Goal: Task Accomplishment & Management: Use online tool/utility

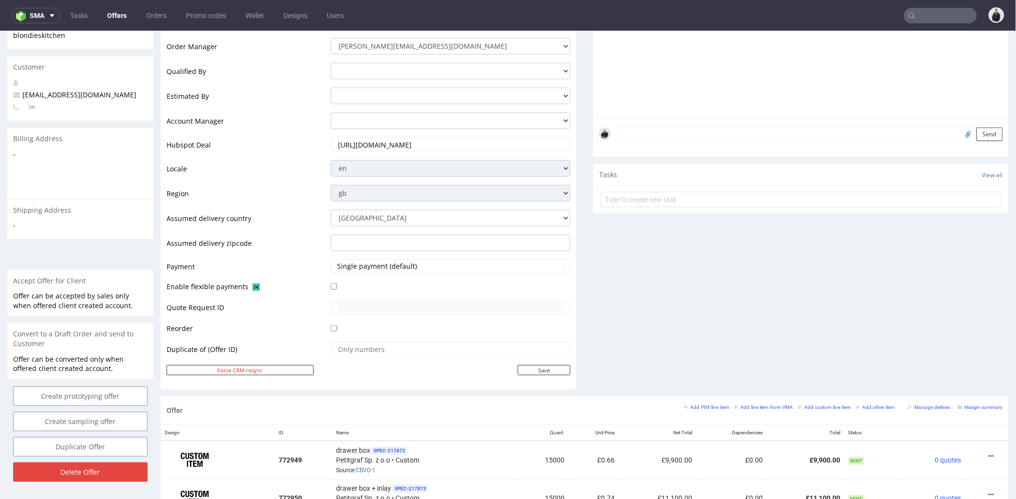
scroll to position [270, 0]
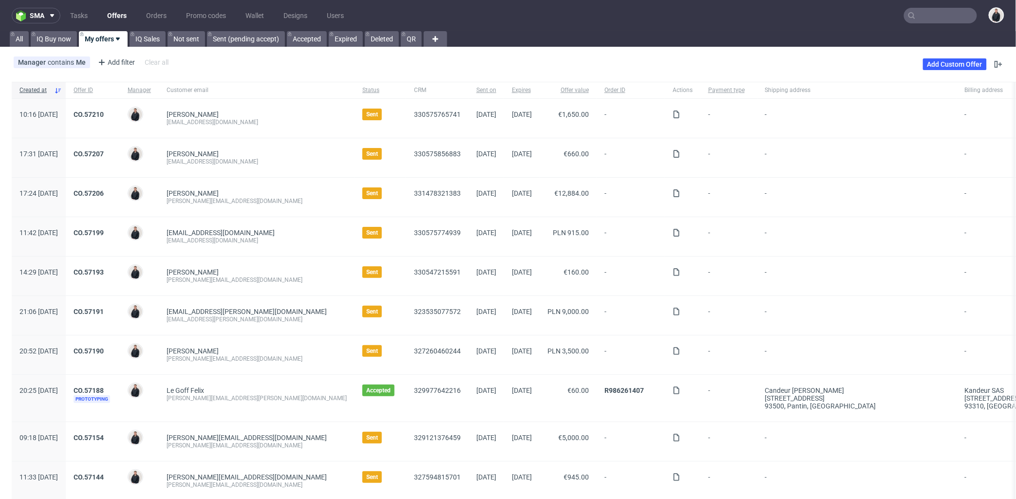
click at [931, 18] on input "text" at bounding box center [940, 16] width 73 height 16
paste input "R965707330"
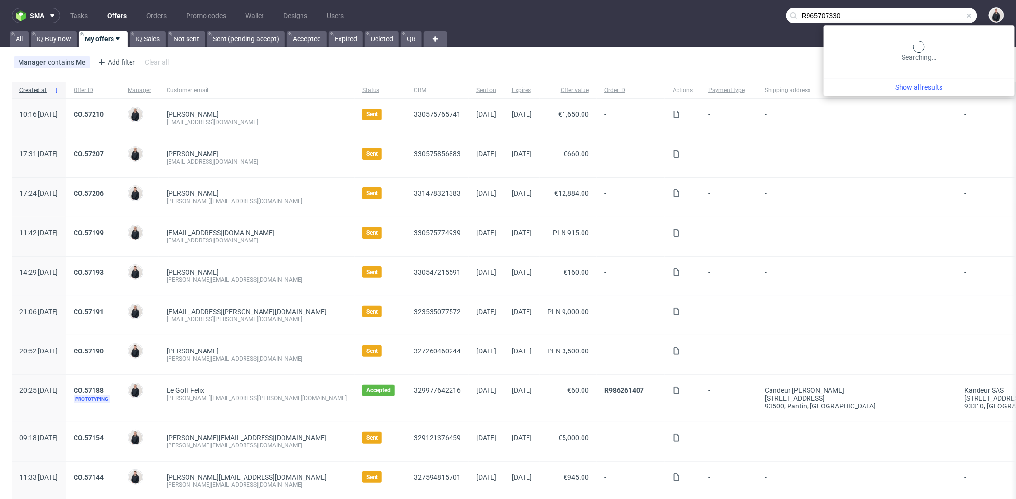
type input "R965707330"
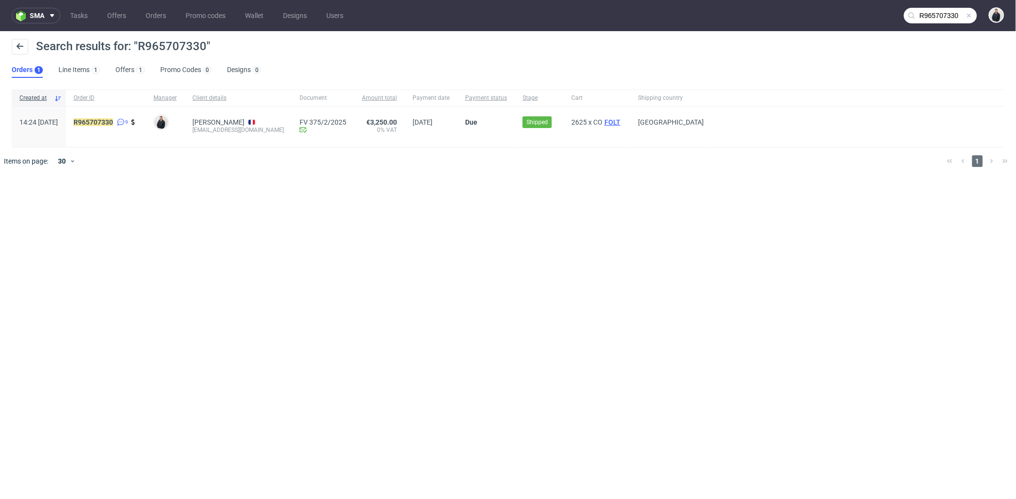
click at [622, 120] on span "FOLT" at bounding box center [612, 122] width 20 height 8
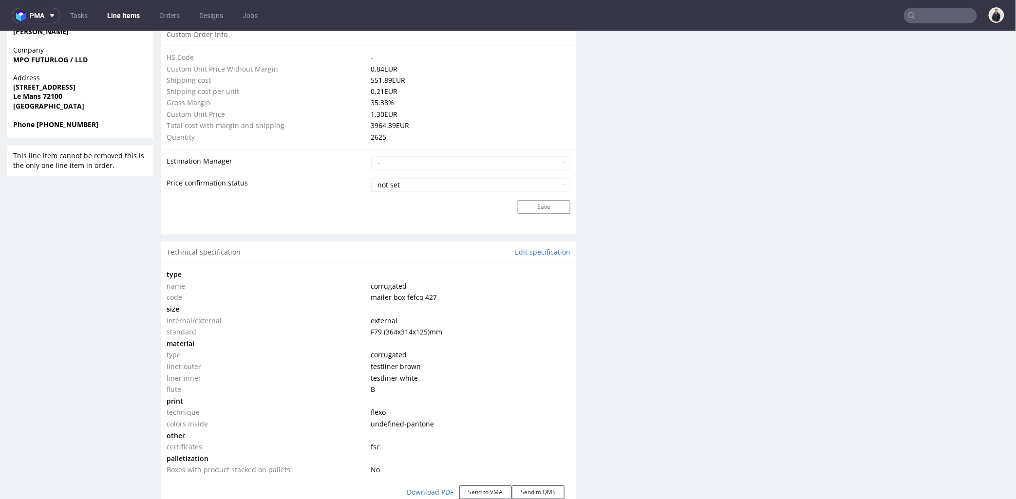
scroll to position [974, 0]
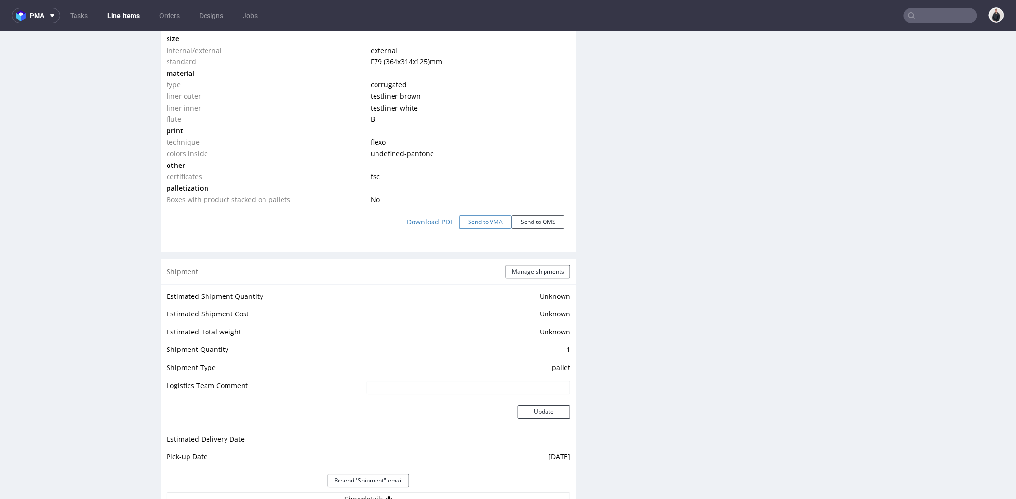
click at [487, 216] on button "Send to VMA" at bounding box center [485, 222] width 53 height 14
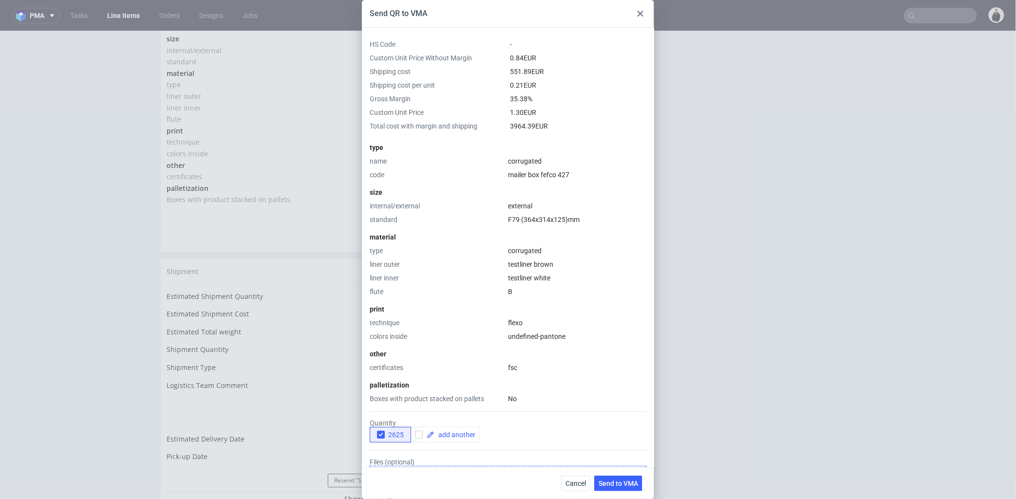
scroll to position [103, 0]
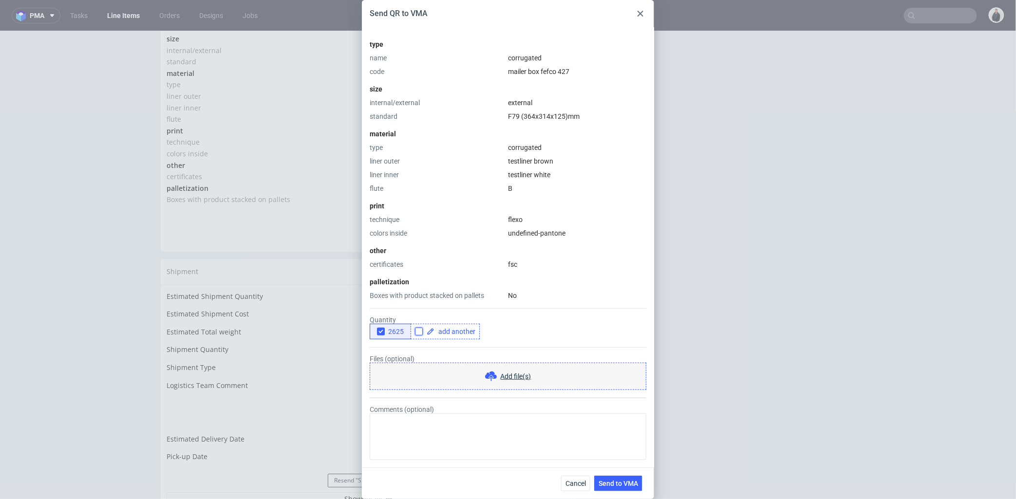
click at [419, 330] on input "checkbox" at bounding box center [419, 332] width 8 height 8
checkbox input "true"
click at [445, 331] on span at bounding box center [454, 331] width 41 height 7
checkbox input "true"
click at [437, 348] on form "Quantity 2625 2500 Files (optional) Add file(s) Comments (optional)" at bounding box center [508, 380] width 277 height 160
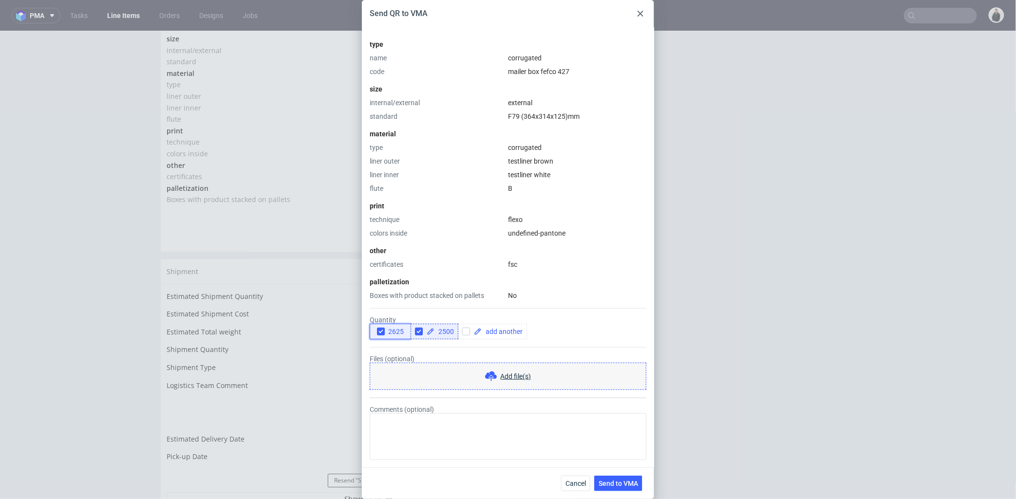
click at [380, 332] on use "button" at bounding box center [380, 331] width 4 height 3
click at [618, 482] on span "Send to VMA" at bounding box center [617, 483] width 39 height 7
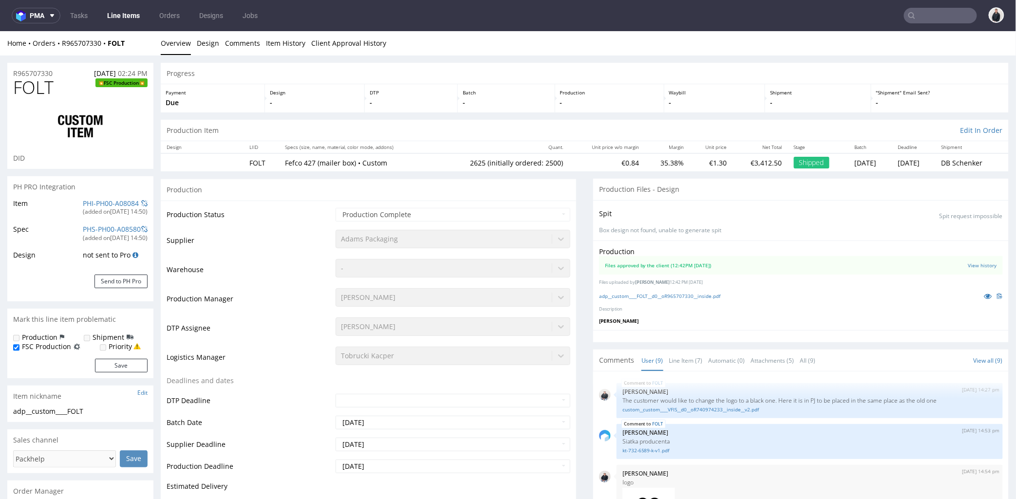
select select "in_progress"
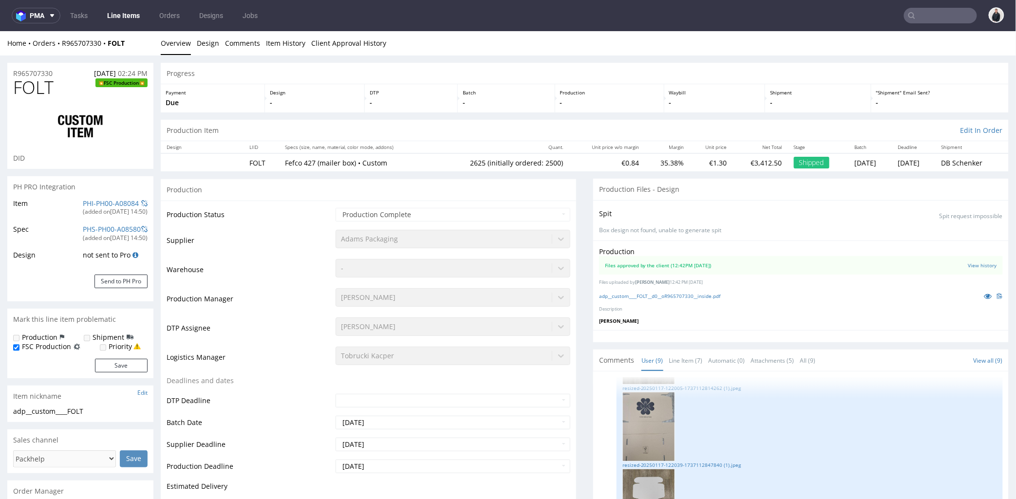
click at [910, 13] on input "text" at bounding box center [940, 16] width 73 height 16
paste input "sweetemotion.contact@gmail.com"
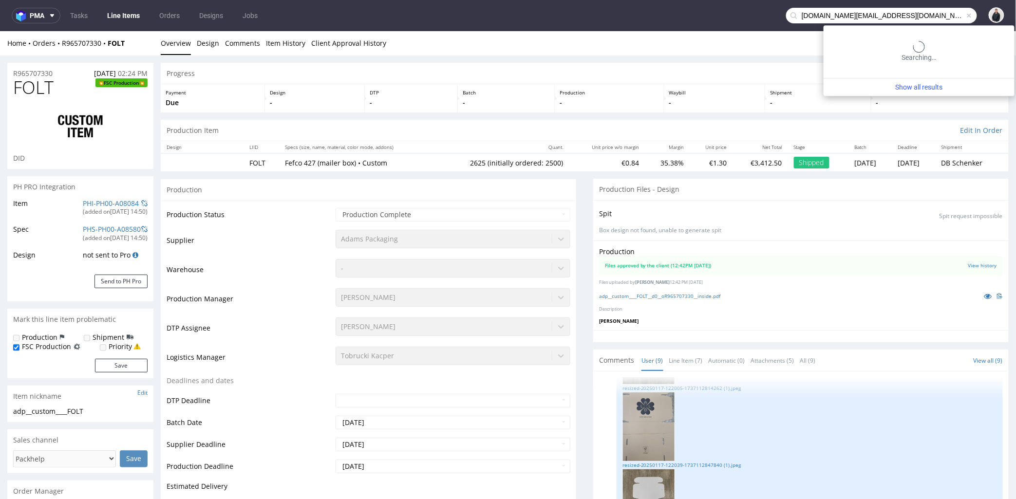
scroll to position [0, 0]
type input "sweetemotion.contact@gmail.com"
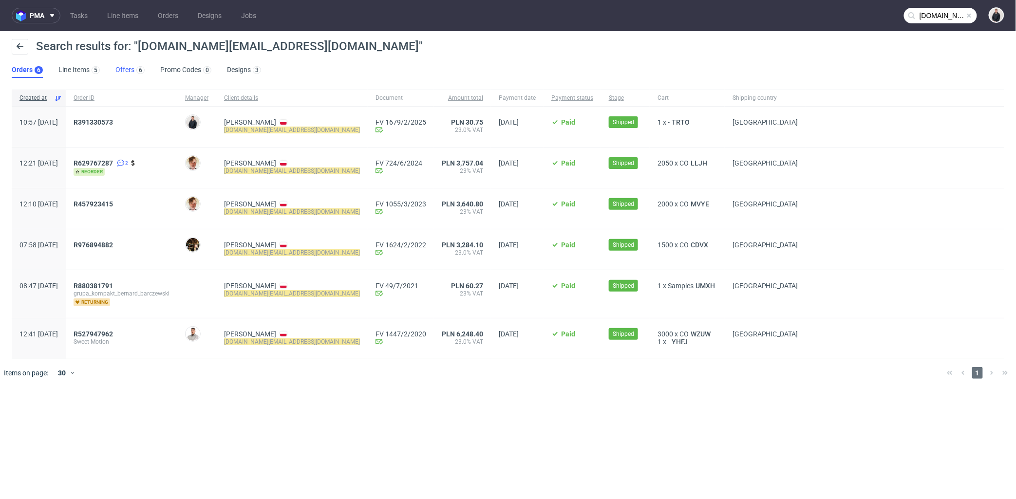
click at [143, 67] on div "6" at bounding box center [139, 70] width 10 height 10
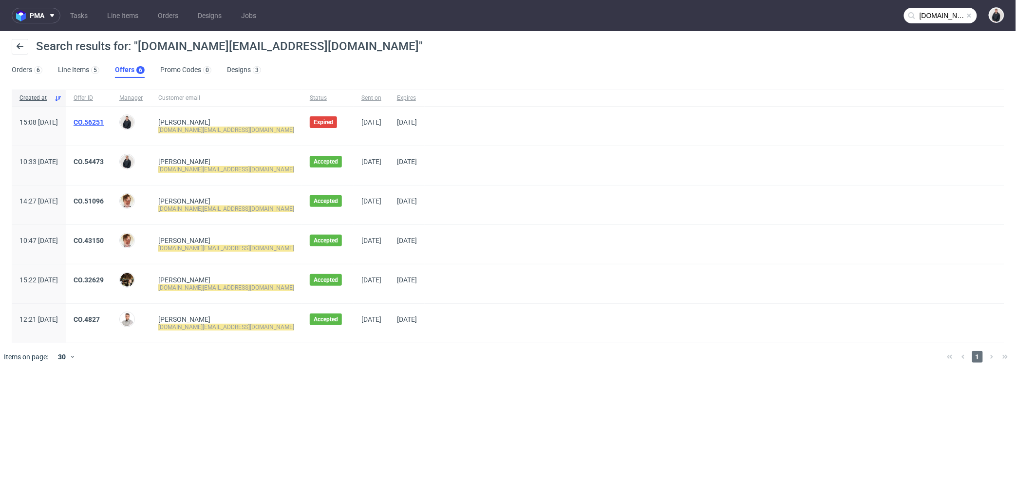
click at [104, 120] on link "CO.56251" at bounding box center [89, 122] width 30 height 8
click at [46, 17] on span at bounding box center [50, 16] width 12 height 8
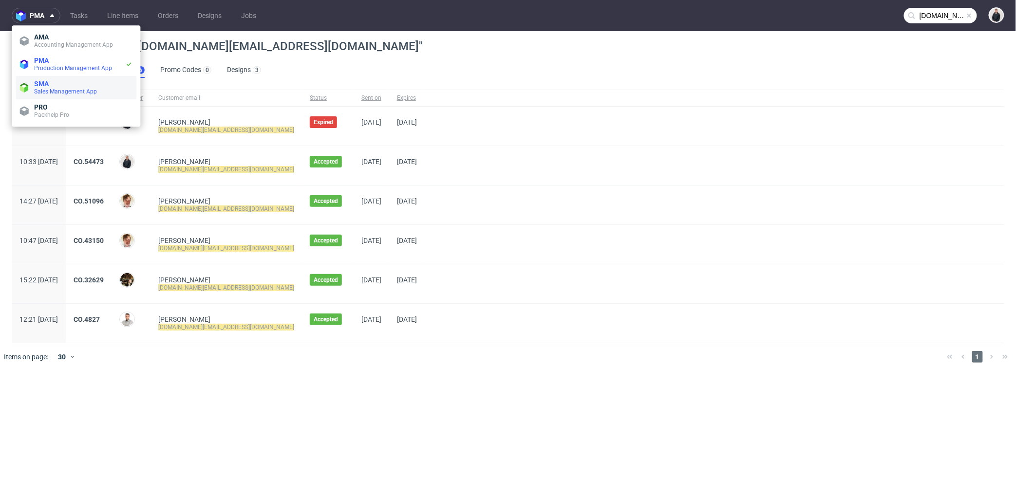
click at [62, 81] on span "SMA" at bounding box center [83, 84] width 98 height 8
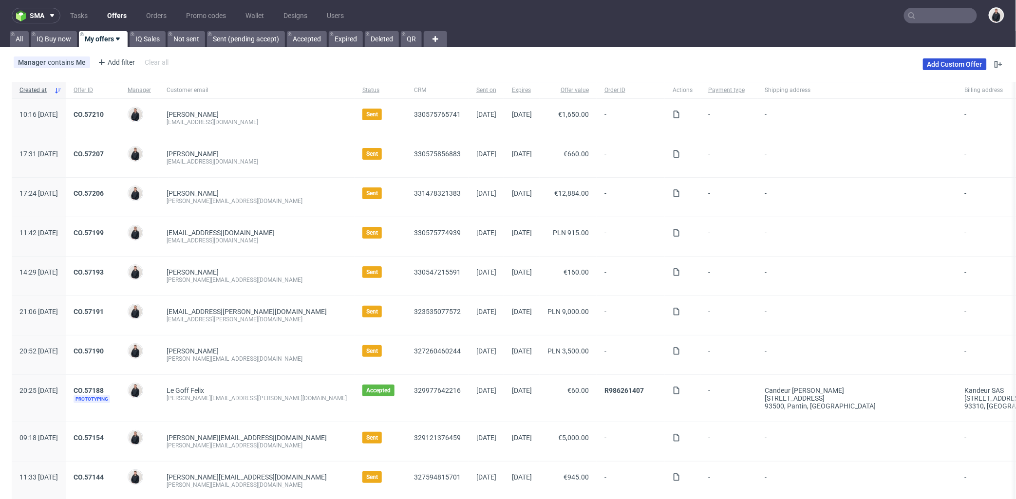
click at [923, 60] on link "Add Custom Offer" at bounding box center [955, 64] width 64 height 12
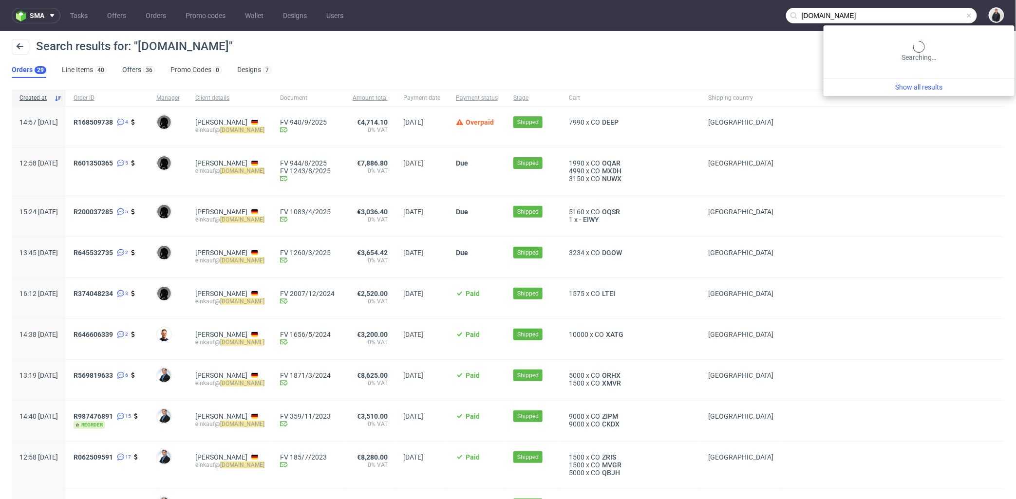
click at [927, 15] on input "herbac.eu" at bounding box center [881, 16] width 191 height 16
paste input "sweetemotion.contact@gmail.com"
type input "sweetemotion.contact@gmail.com"
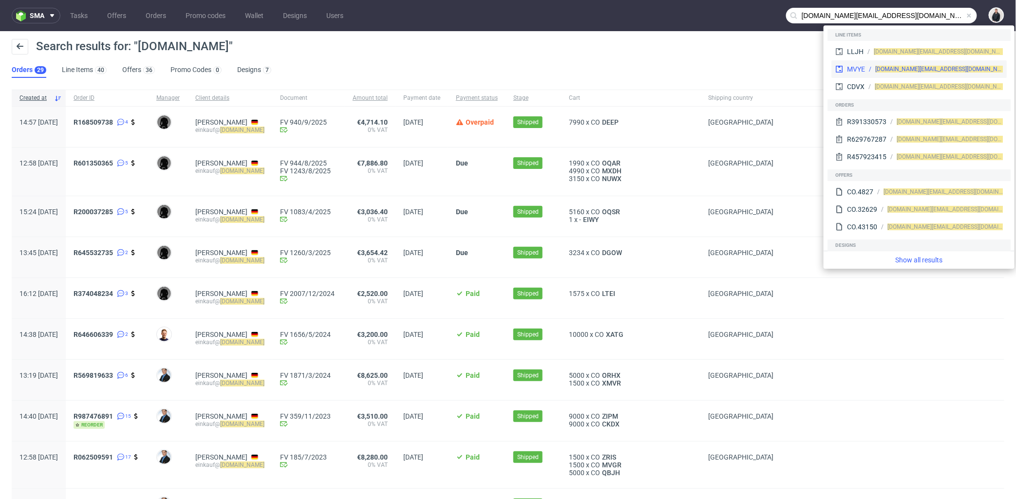
click at [835, 65] on icon at bounding box center [839, 69] width 8 height 8
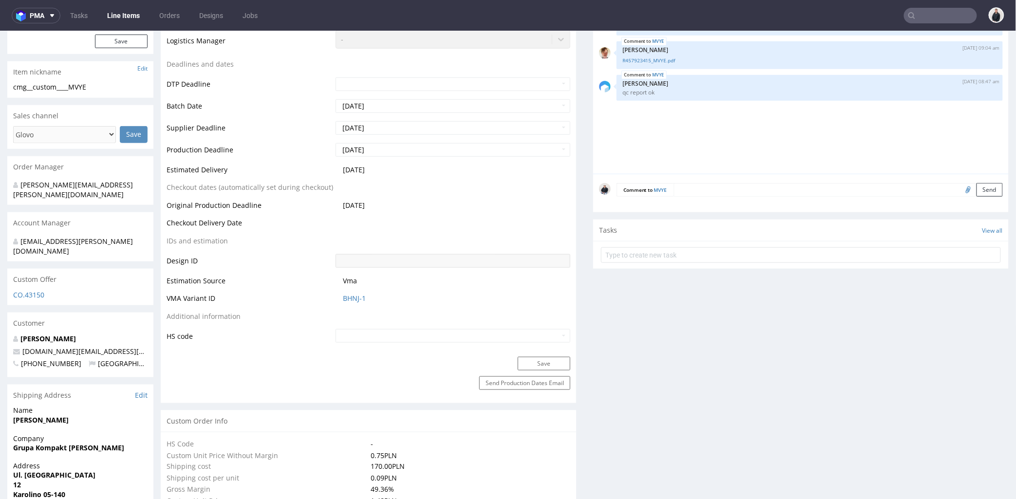
scroll to position [432, 0]
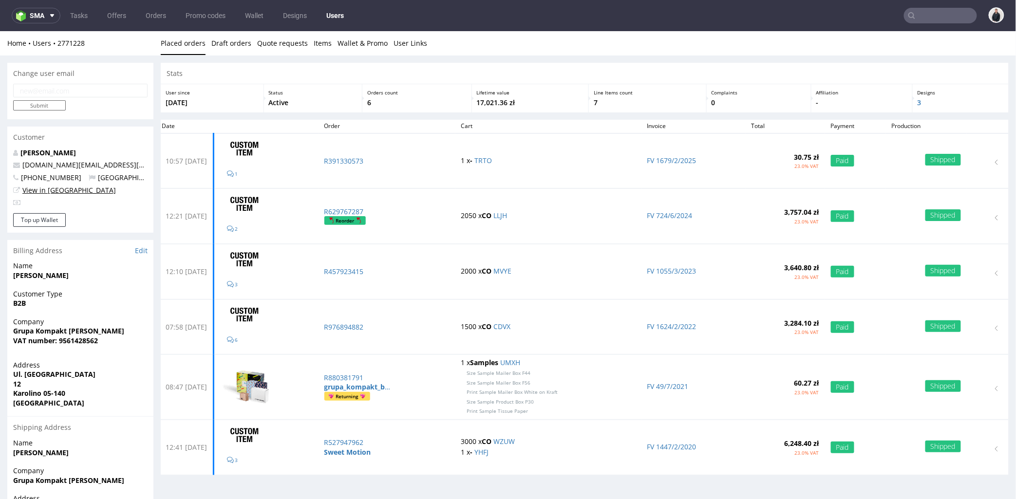
click at [50, 193] on link "View in [GEOGRAPHIC_DATA]" at bounding box center [68, 189] width 93 height 9
drag, startPoint x: 14, startPoint y: 330, endPoint x: 410, endPoint y: 89, distance: 464.3
click at [138, 329] on span "Grupa Kompakt Bernard Barczewski" at bounding box center [80, 331] width 134 height 10
copy strong "Grupa Kompakt Bernard Barczewski"
click at [927, 11] on input "text" at bounding box center [940, 16] width 73 height 16
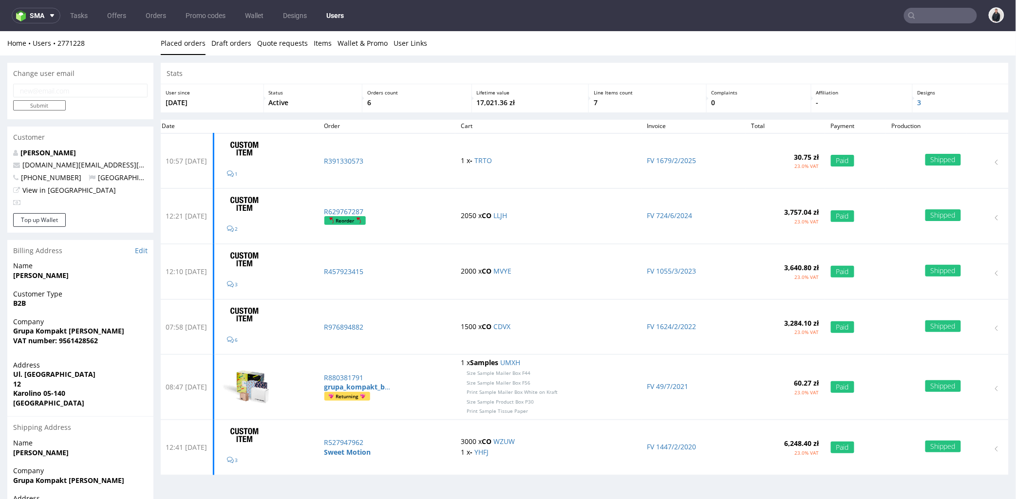
paste input "R976894882"
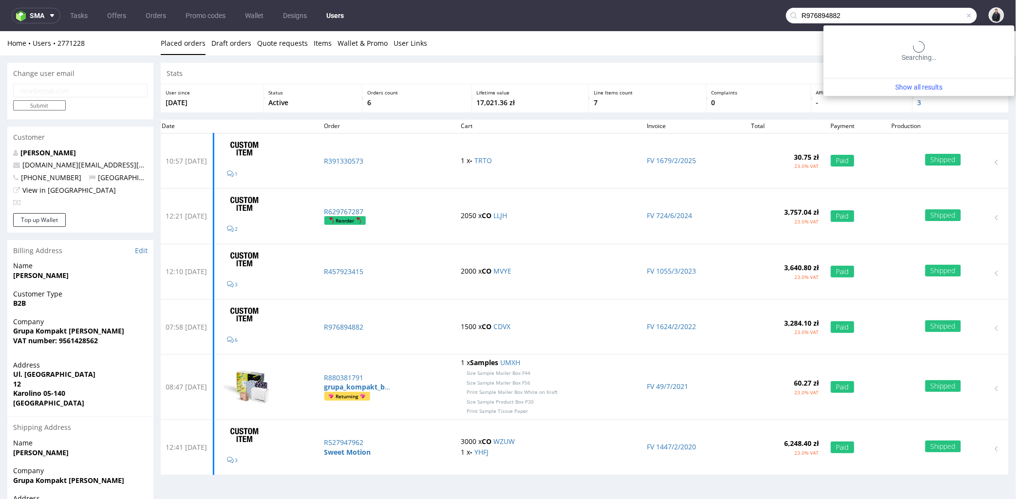
type input "R976894882"
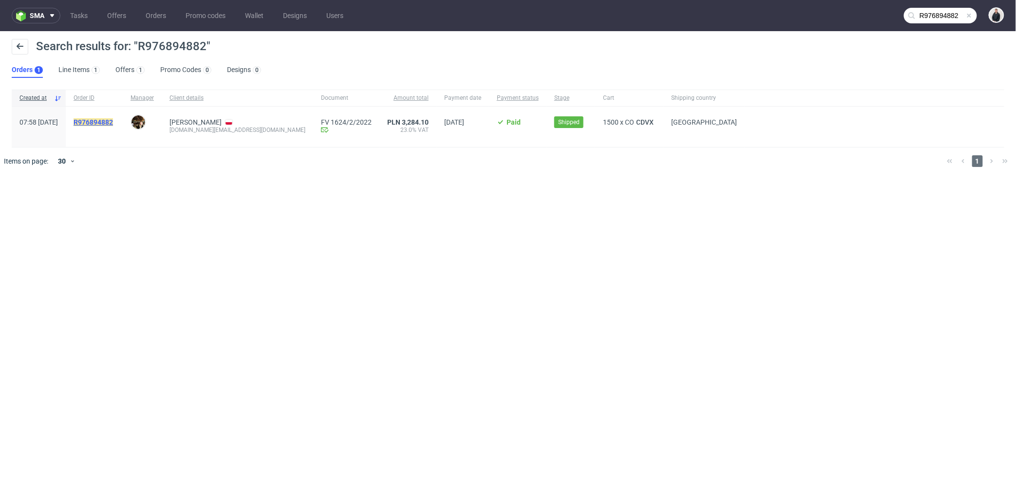
click at [113, 124] on mark "R976894882" at bounding box center [93, 122] width 39 height 8
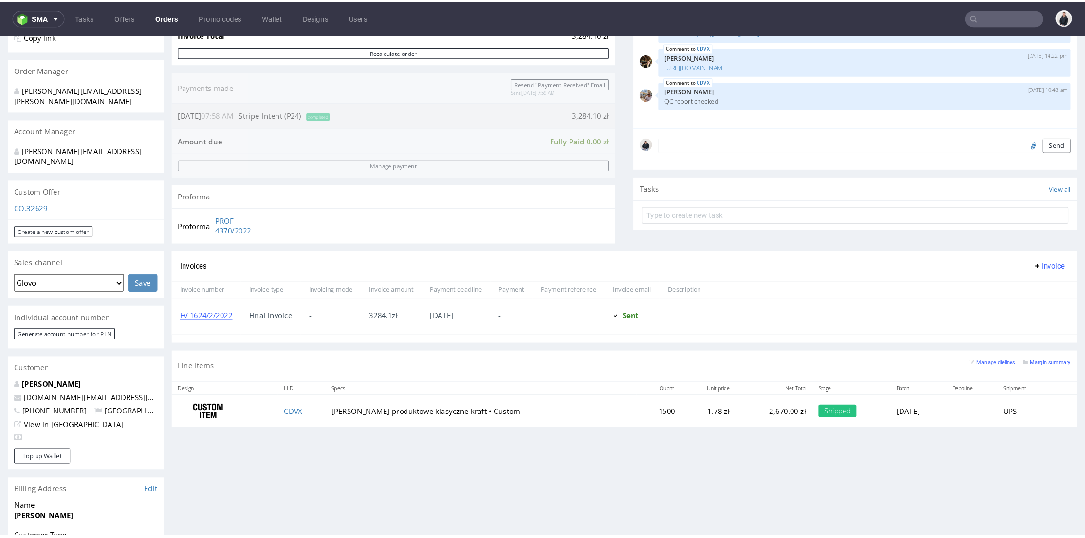
scroll to position [324, 0]
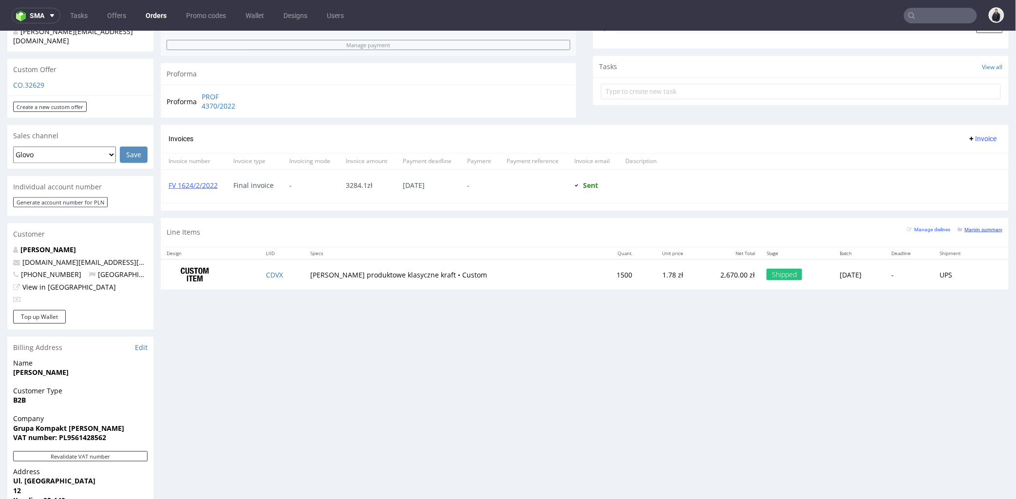
click at [961, 230] on small "Margin summary" at bounding box center [980, 228] width 45 height 5
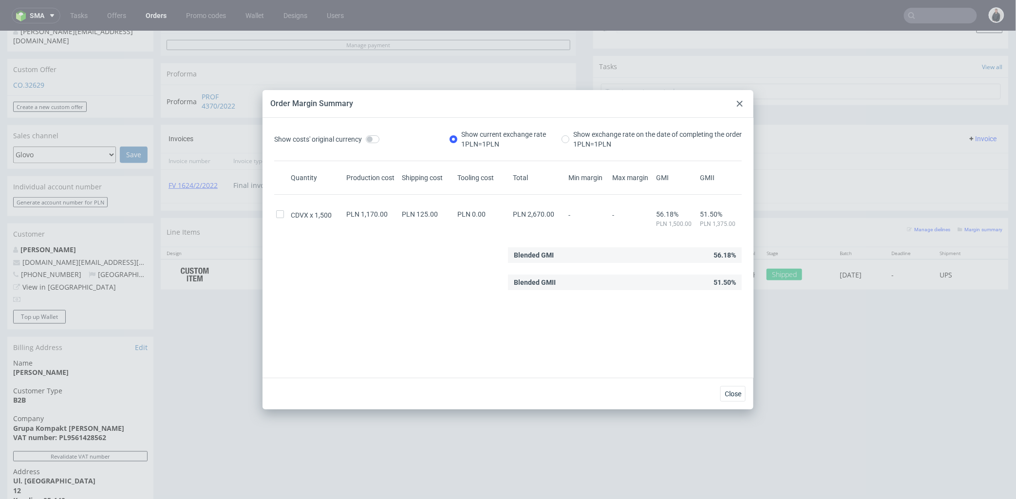
click at [741, 103] on use at bounding box center [740, 104] width 6 height 6
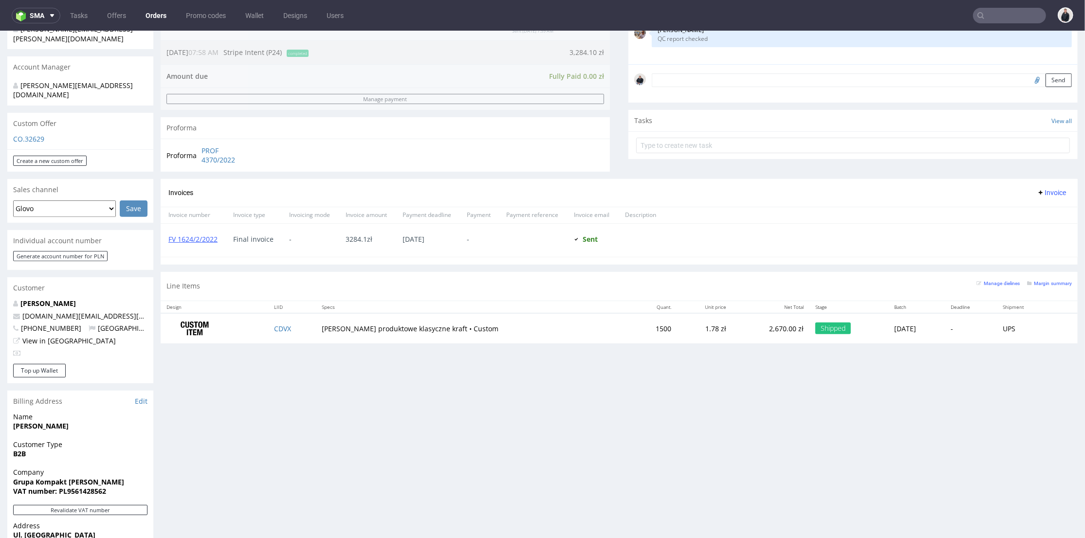
scroll to position [162, 0]
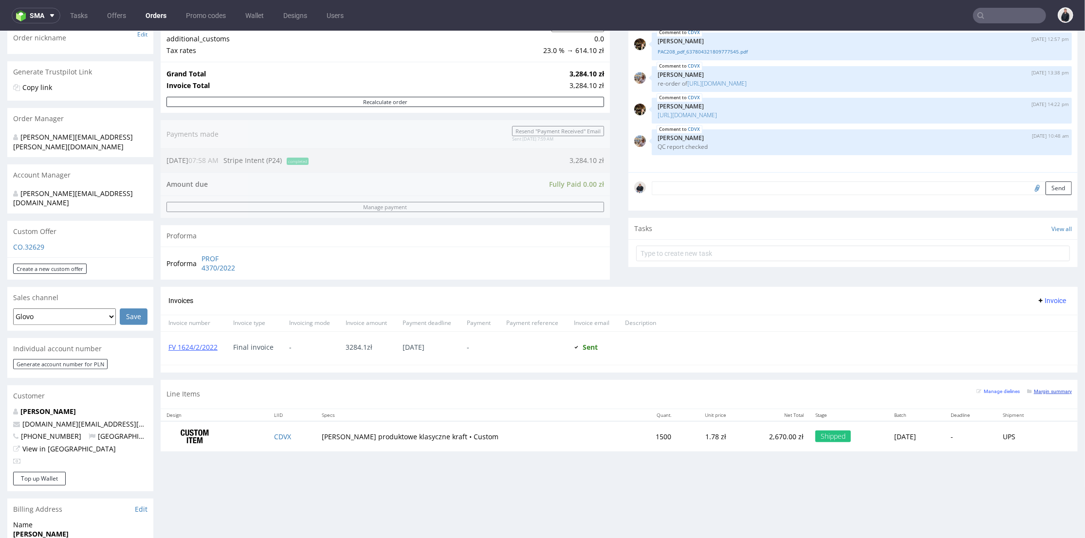
click at [1015, 389] on small "Margin summary" at bounding box center [1049, 391] width 45 height 5
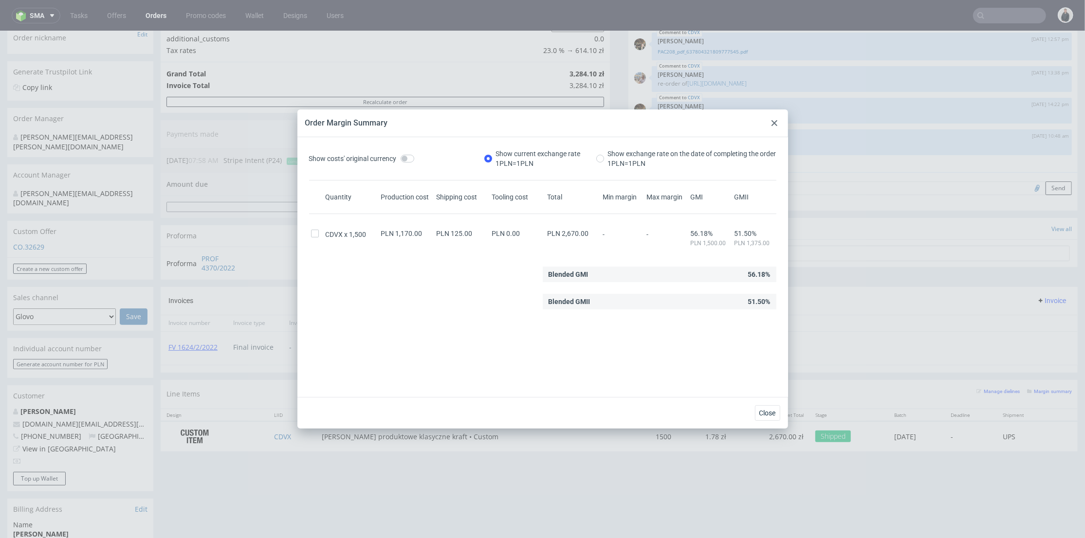
click at [771, 121] on div at bounding box center [775, 123] width 12 height 12
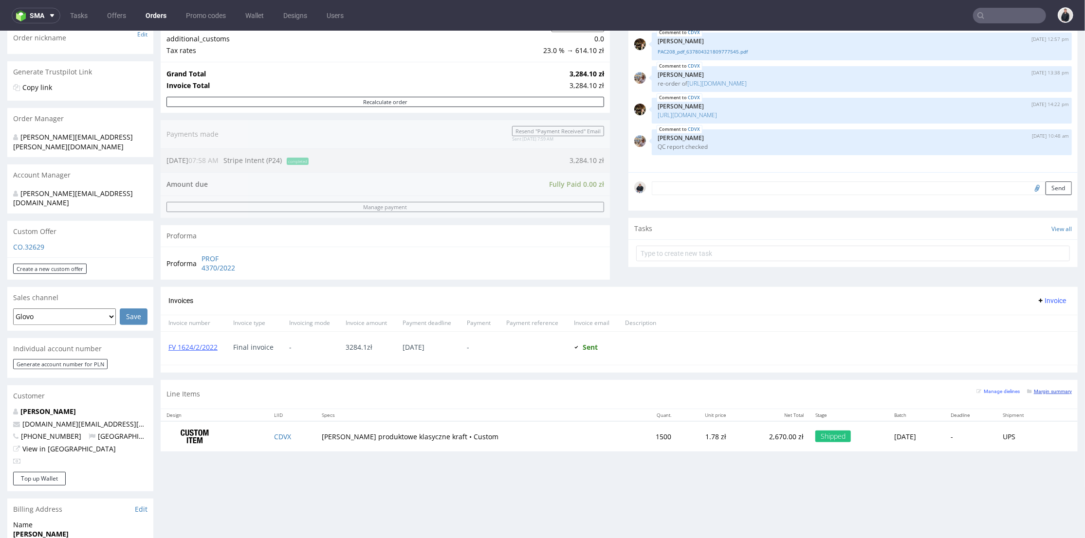
click at [1015, 389] on small "Margin summary" at bounding box center [1049, 391] width 45 height 5
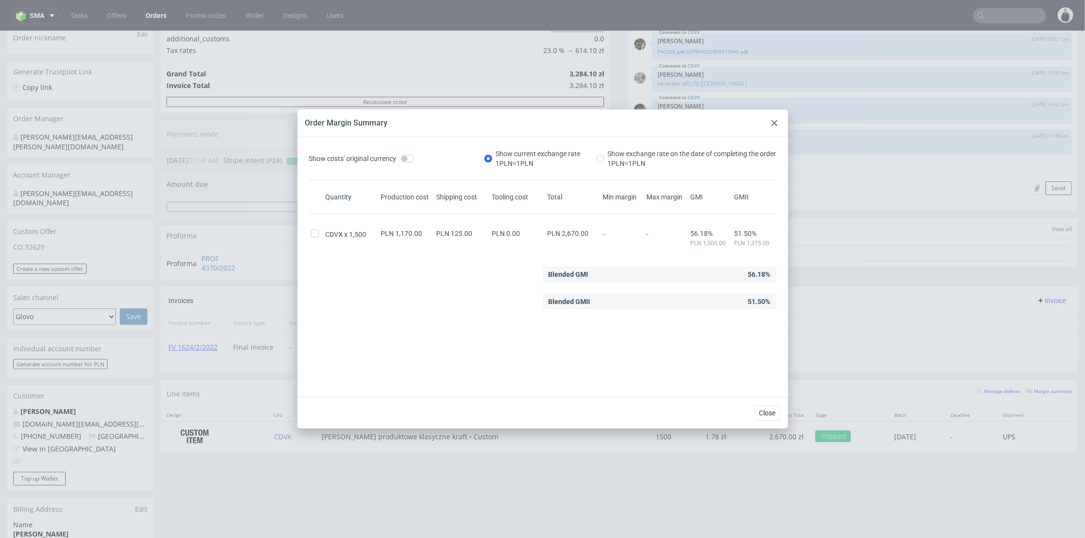
click at [774, 124] on use at bounding box center [775, 123] width 6 height 6
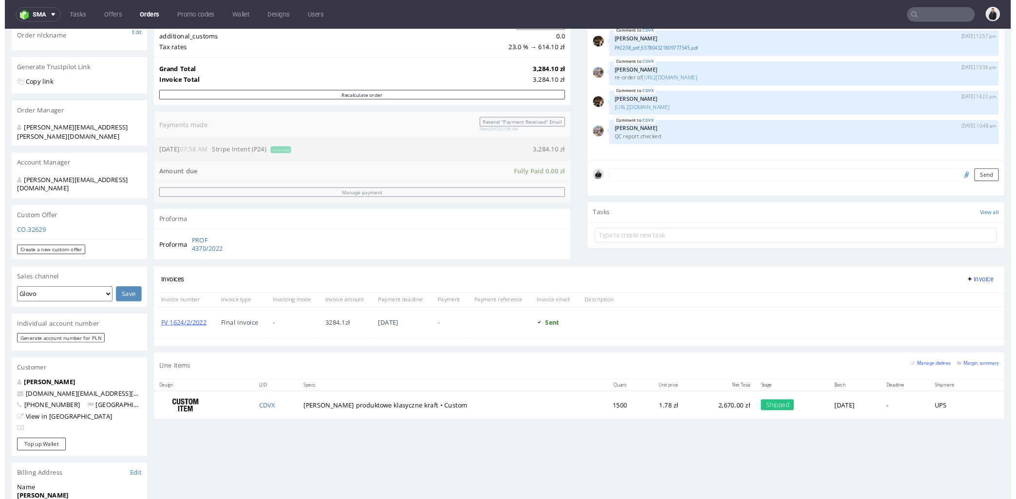
scroll to position [0, 0]
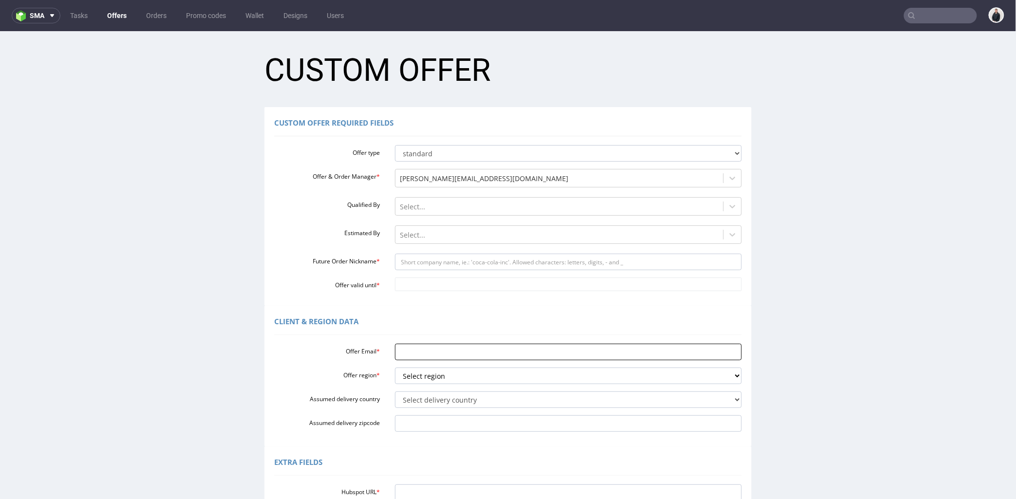
click at [439, 349] on input "Offer Email *" at bounding box center [568, 351] width 347 height 17
paste input "sweetemotion.contact@gmail.com"
type input "sweetemotion.contact@gmail.com"
click at [431, 372] on select "Select region eu gb de pl cz fr it es" at bounding box center [568, 375] width 347 height 17
select select "pl"
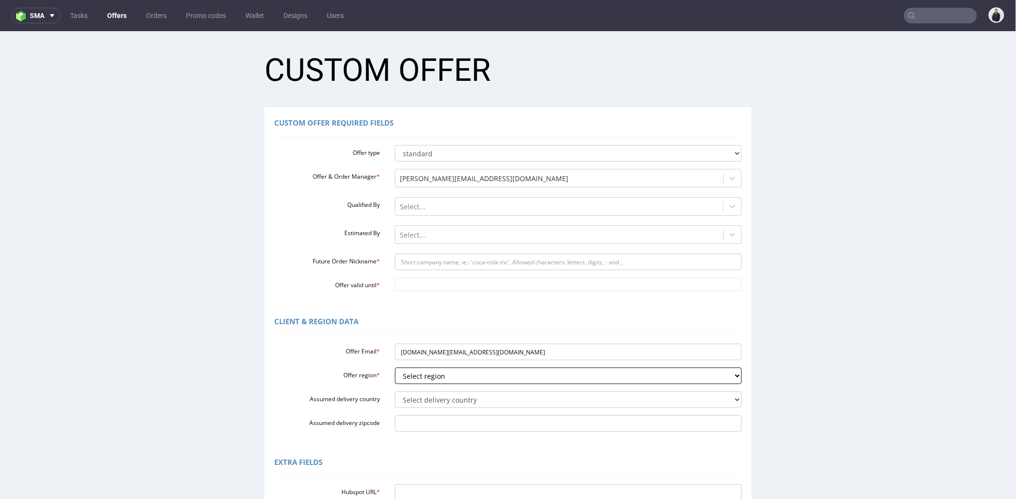
click at [395, 367] on select "Select region eu gb de pl cz fr it es" at bounding box center [568, 375] width 347 height 17
click at [436, 397] on select "Select delivery country Andorra Afghanistan Anguilla Albania Armenia Antarctica…" at bounding box center [568, 399] width 347 height 17
select select "179"
click at [395, 391] on select "Select delivery country Andorra Afghanistan Anguilla Albania Armenia Antarctica…" at bounding box center [568, 399] width 347 height 17
drag, startPoint x: 430, startPoint y: 351, endPoint x: 386, endPoint y: 350, distance: 44.3
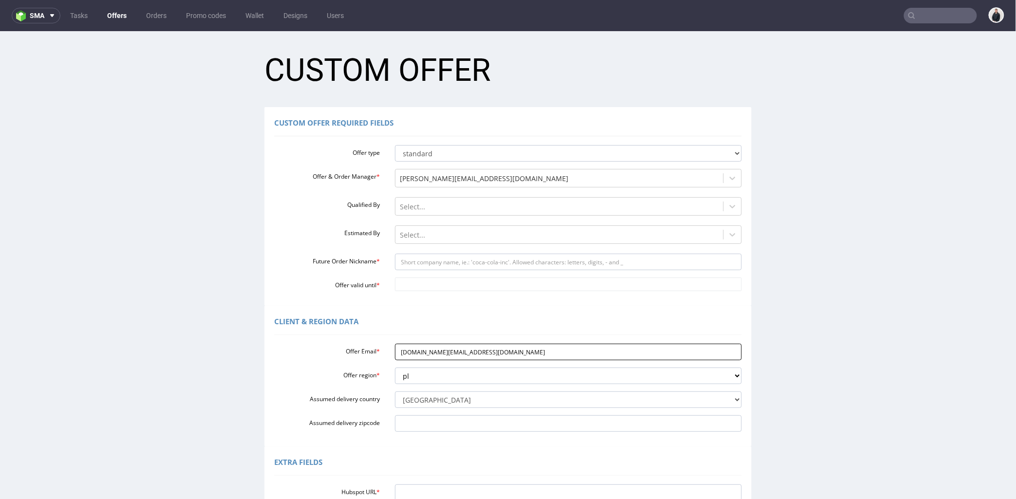
click at [395, 351] on input "sweetemotion.contact@gmail.com" at bounding box center [568, 351] width 347 height 17
click at [432, 265] on input "Future Order Nickname *" at bounding box center [568, 261] width 347 height 17
paste input "sweetemotion"
type input "sweetemotion"
click at [424, 285] on input "Offer valid until *" at bounding box center [568, 284] width 347 height 14
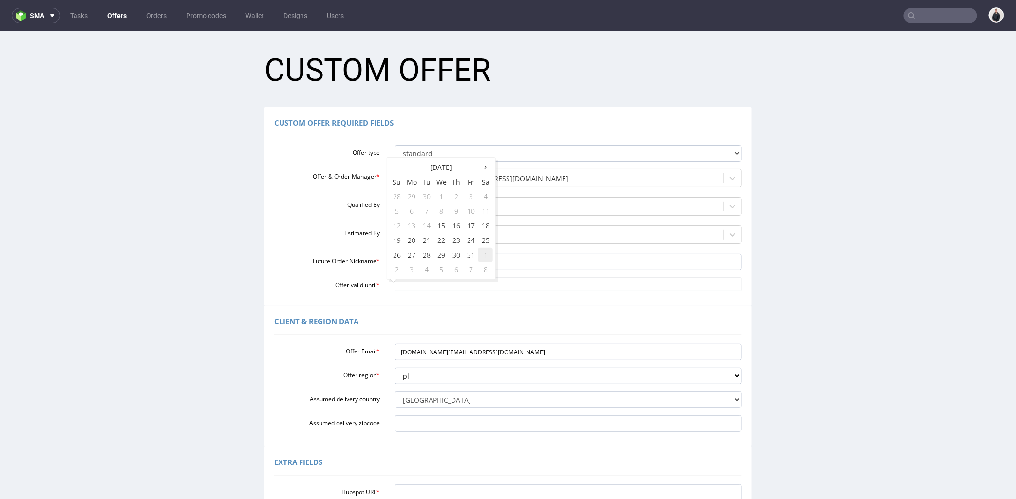
click at [479, 255] on td "1" at bounding box center [485, 254] width 15 height 15
type input "2025-11-01"
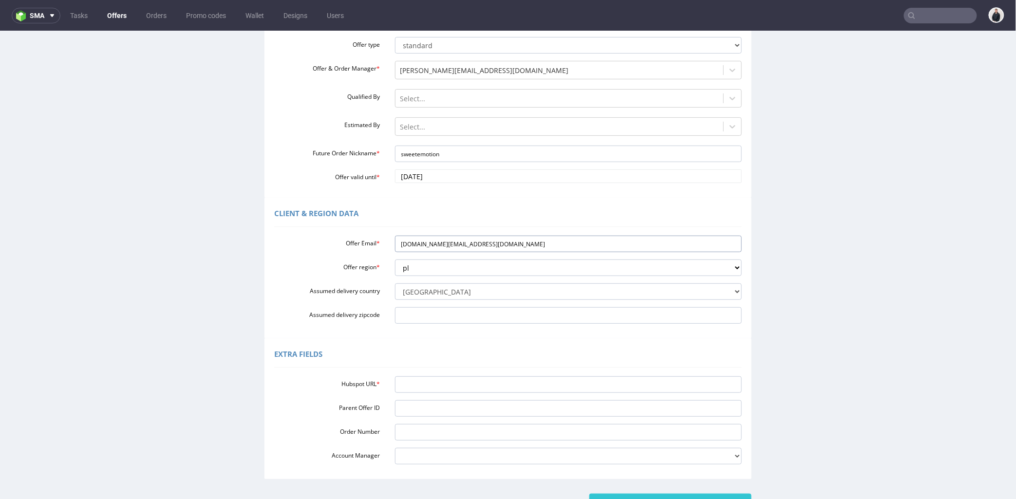
drag, startPoint x: 501, startPoint y: 241, endPoint x: 373, endPoint y: 207, distance: 132.7
click at [339, 227] on div "Client & Region data Offer Email * sweetemotion.contact@gmail.com Offer region …" at bounding box center [507, 267] width 487 height 141
click at [445, 378] on input "Hubspot URL *" at bounding box center [568, 384] width 347 height 17
paste input "https://app-eu1.hubspot.com/contacts/25600958/record/0-3/334550142198"
type input "https://app-eu1.hubspot.com/contacts/25600958/record/0-3/334550142198"
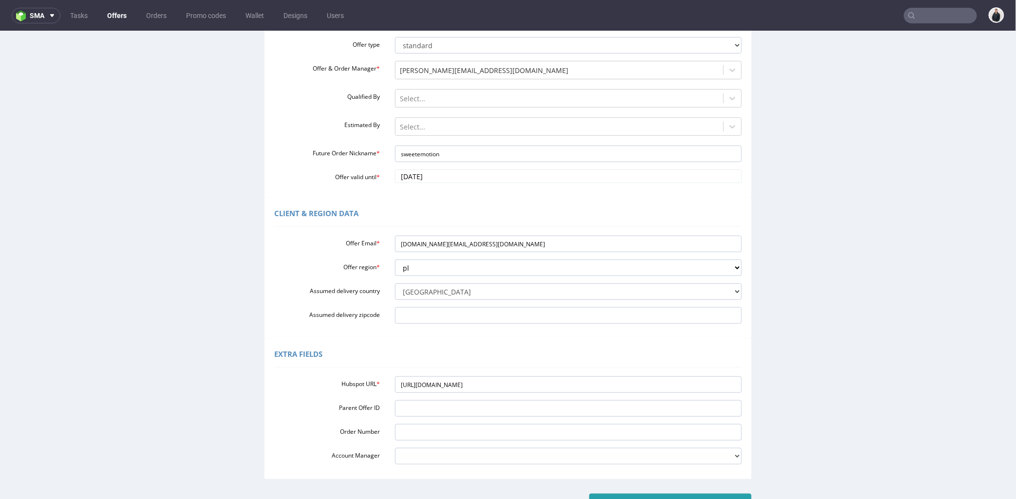
click at [679, 495] on input "Create" at bounding box center [670, 501] width 162 height 17
type input "Please wait..."
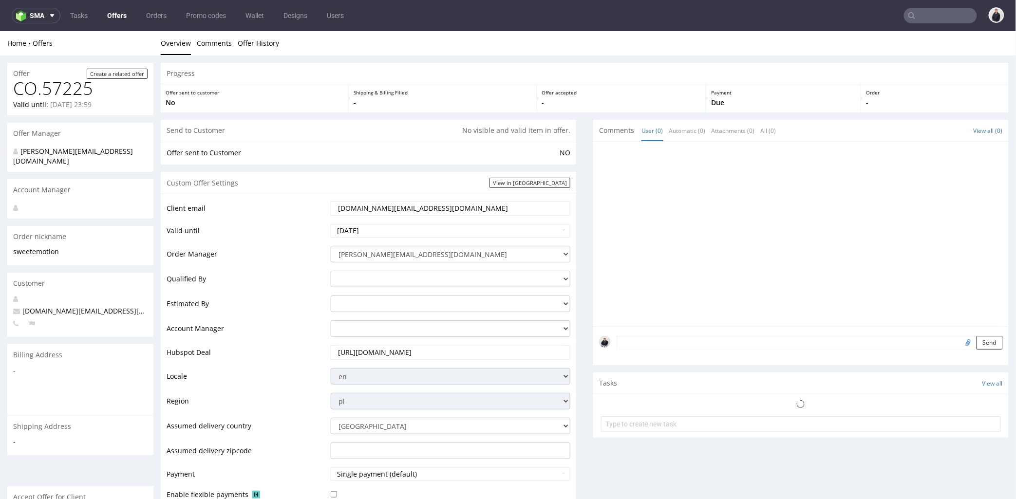
scroll to position [324, 0]
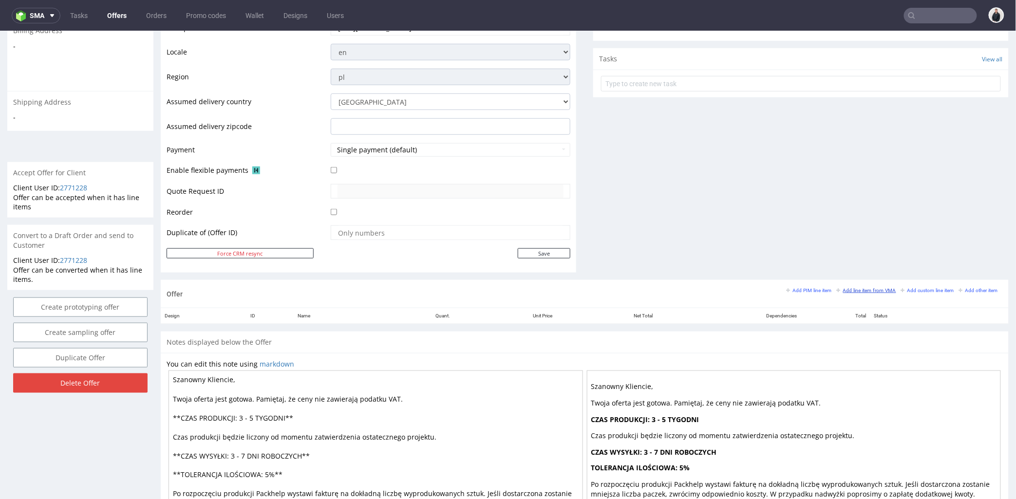
click at [852, 290] on small "Add line item from VMA" at bounding box center [865, 289] width 59 height 5
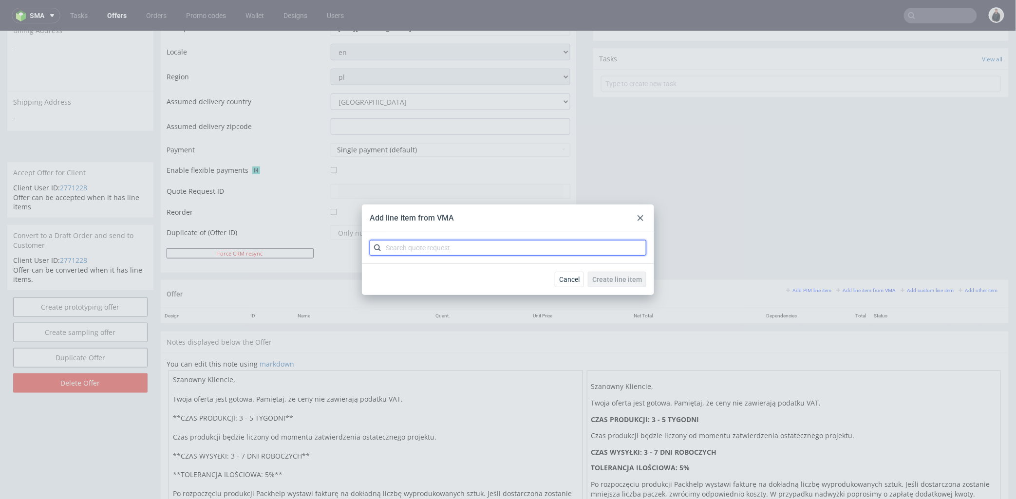
click at [507, 249] on input "text" at bounding box center [508, 248] width 277 height 16
type input "cbvs"
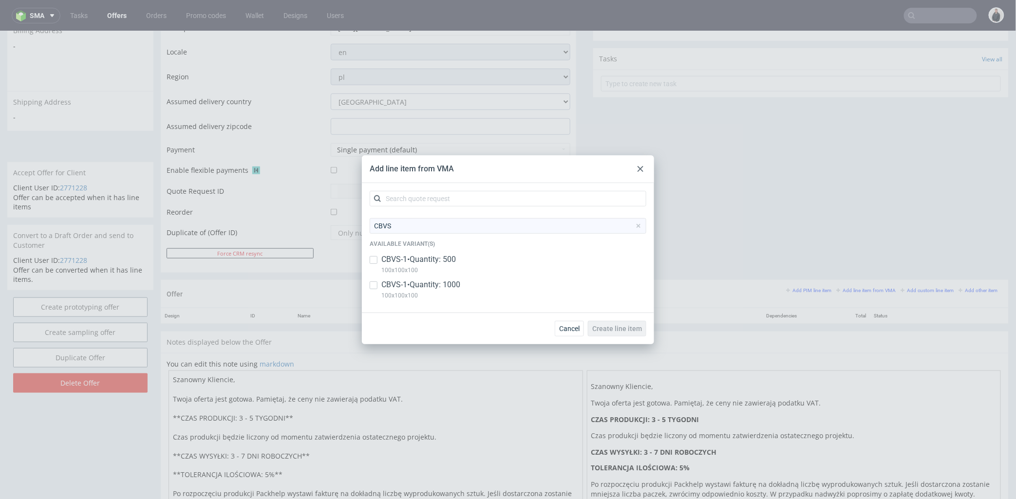
click at [433, 267] on p "100x100x100" at bounding box center [418, 270] width 74 height 11
checkbox input "true"
click at [439, 285] on p "CBVS-1 • Quantity: 1000" at bounding box center [420, 284] width 79 height 11
checkbox input "true"
click at [631, 327] on span "Create line item" at bounding box center [617, 328] width 50 height 7
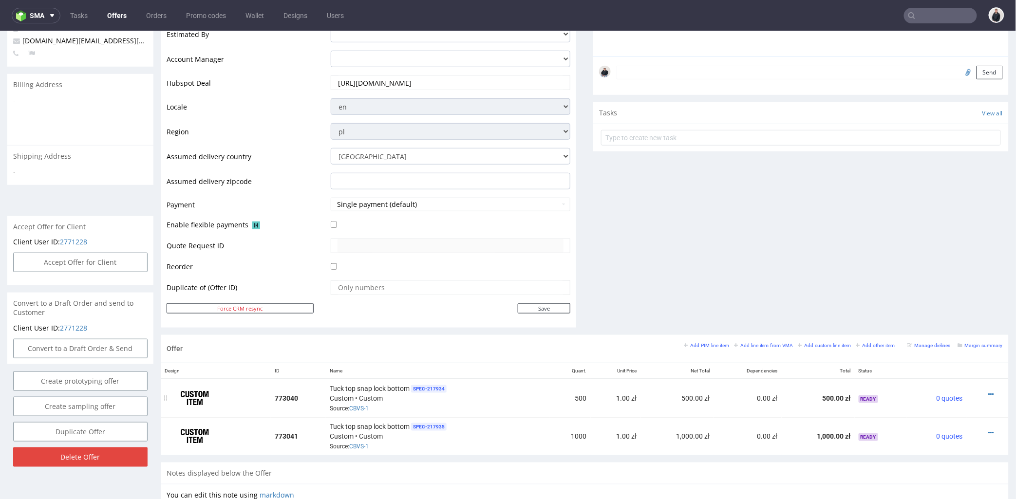
scroll to position [378, 0]
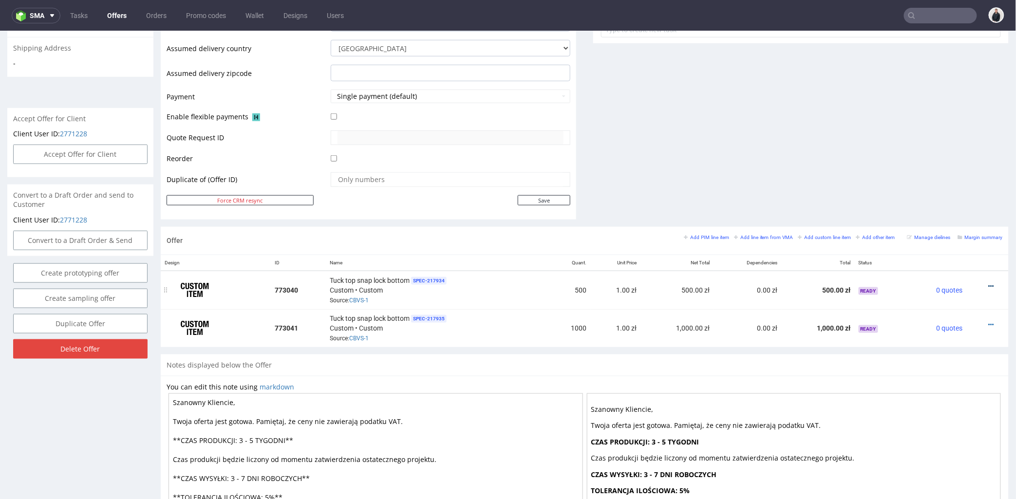
click at [988, 286] on icon at bounding box center [990, 285] width 5 height 7
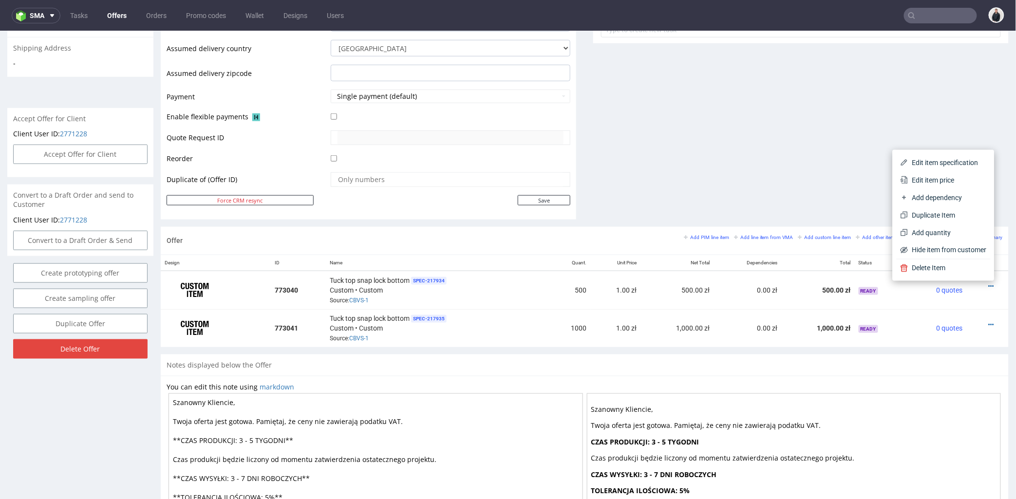
drag, startPoint x: 948, startPoint y: 181, endPoint x: 928, endPoint y: 185, distance: 20.7
click at [947, 182] on span "Edit item price" at bounding box center [947, 180] width 78 height 10
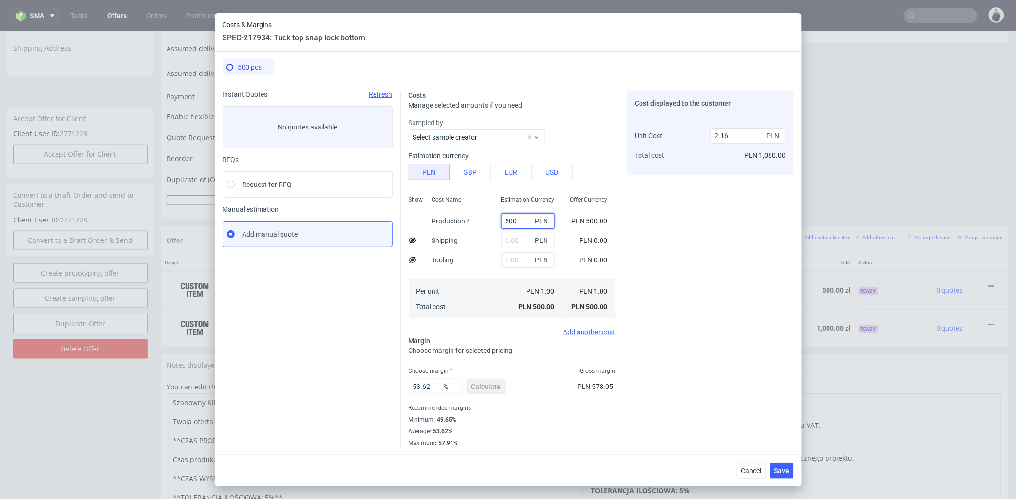
click at [512, 216] on input "500" at bounding box center [528, 221] width 54 height 16
paste input "64"
type input "640"
type input "2.76"
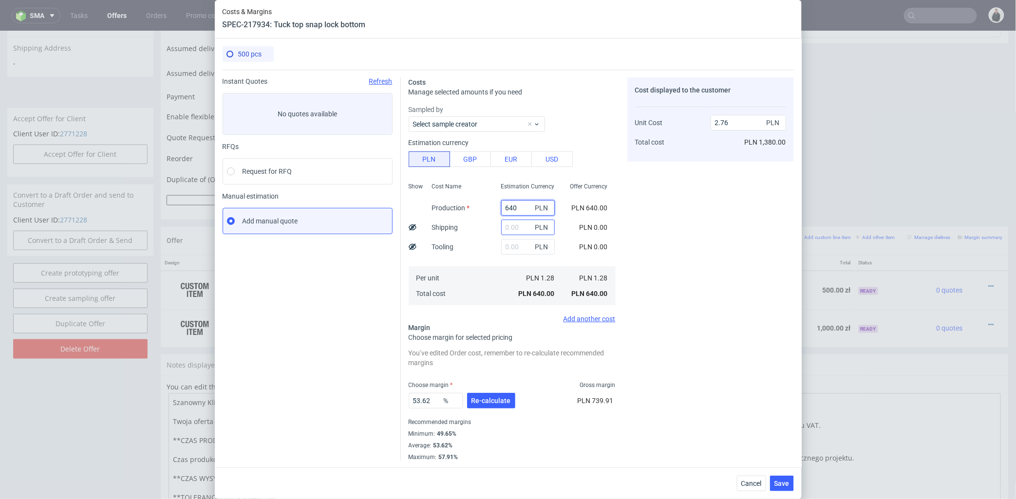
type input "640"
click at [505, 229] on input "text" at bounding box center [528, 228] width 54 height 16
type input "50"
type input "2.98"
type input "50"
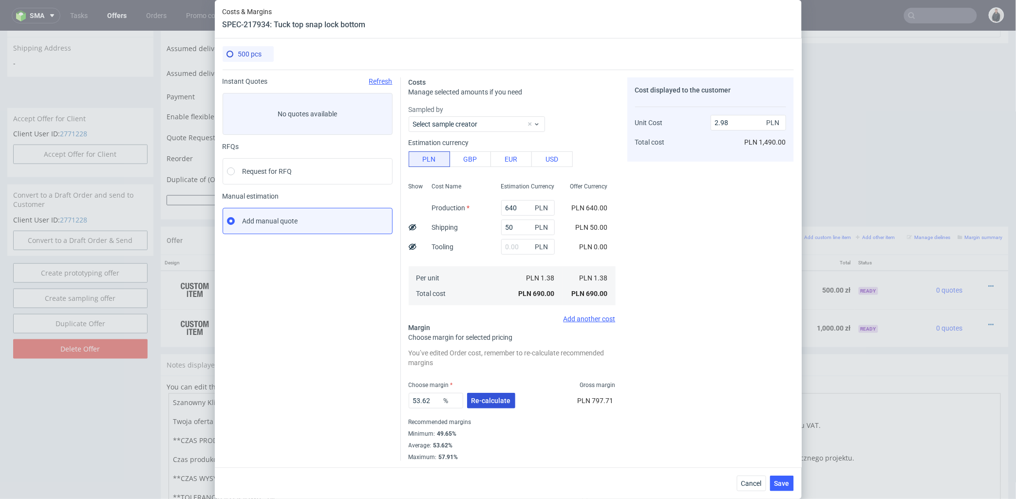
click at [490, 398] on span "Re-calculate" at bounding box center [490, 400] width 39 height 7
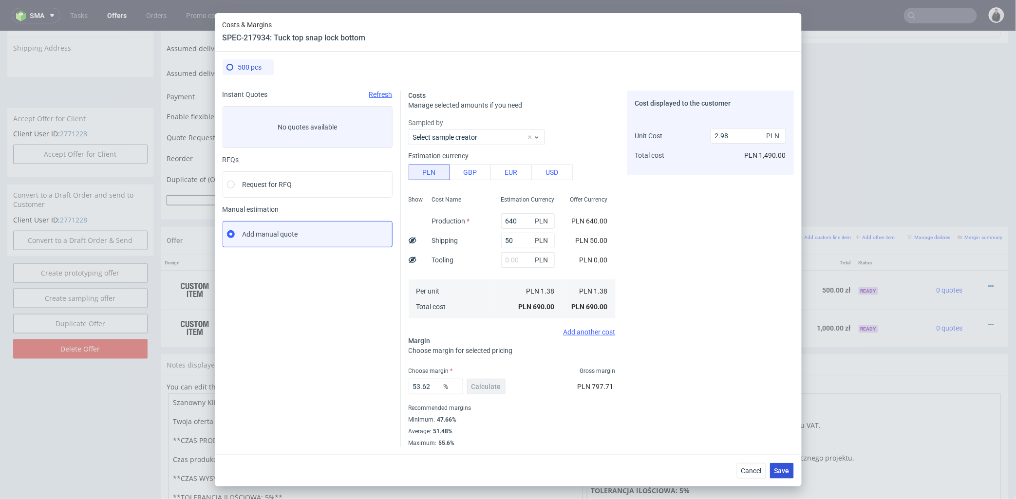
drag, startPoint x: 782, startPoint y: 470, endPoint x: 690, endPoint y: 127, distance: 355.8
click at [781, 470] on span "Save" at bounding box center [781, 470] width 15 height 7
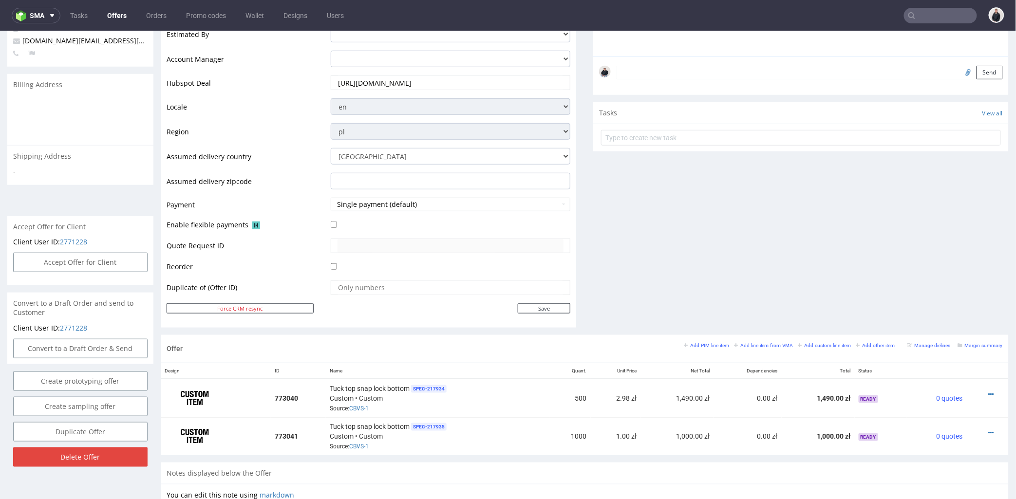
scroll to position [324, 0]
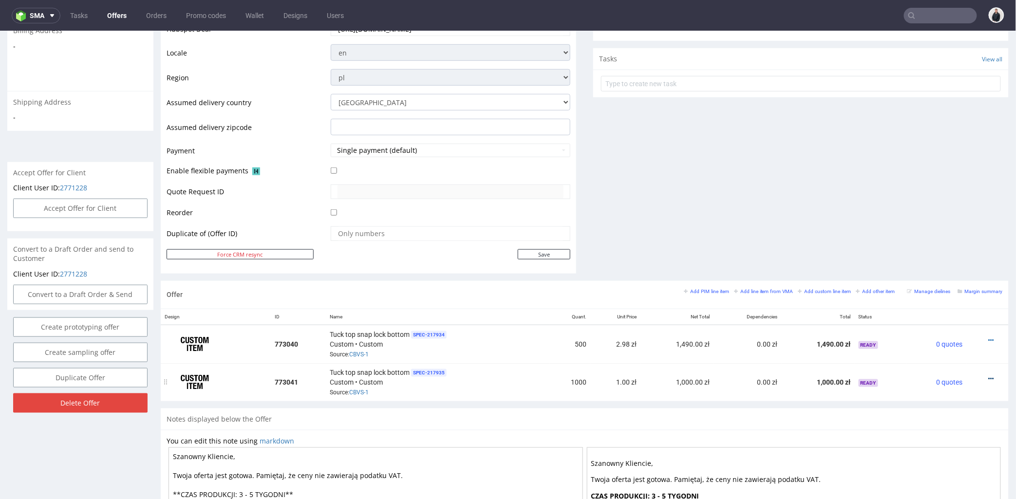
click at [988, 380] on icon at bounding box center [990, 378] width 5 height 7
click at [947, 273] on span "Edit item price" at bounding box center [947, 272] width 78 height 10
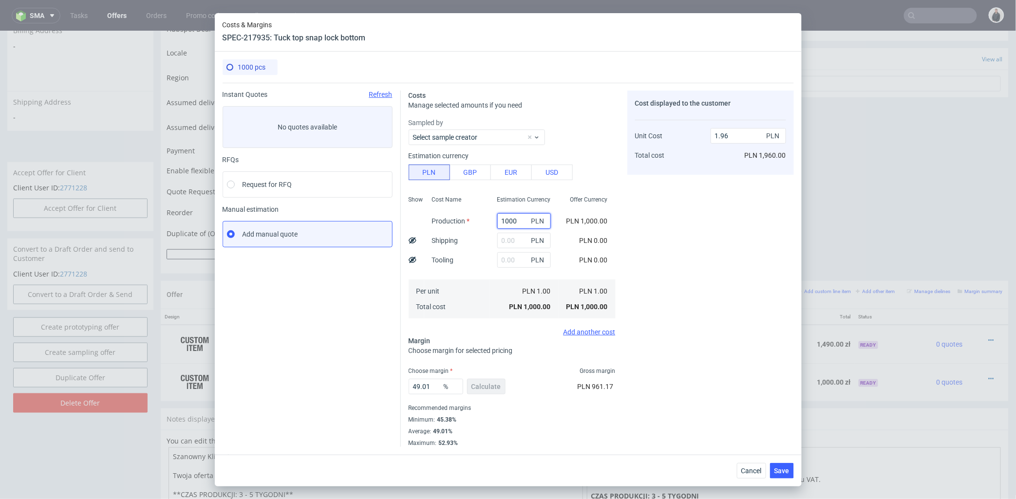
click at [511, 225] on input "1000" at bounding box center [524, 221] width 54 height 16
paste input "81"
type input "810"
type input "1.59"
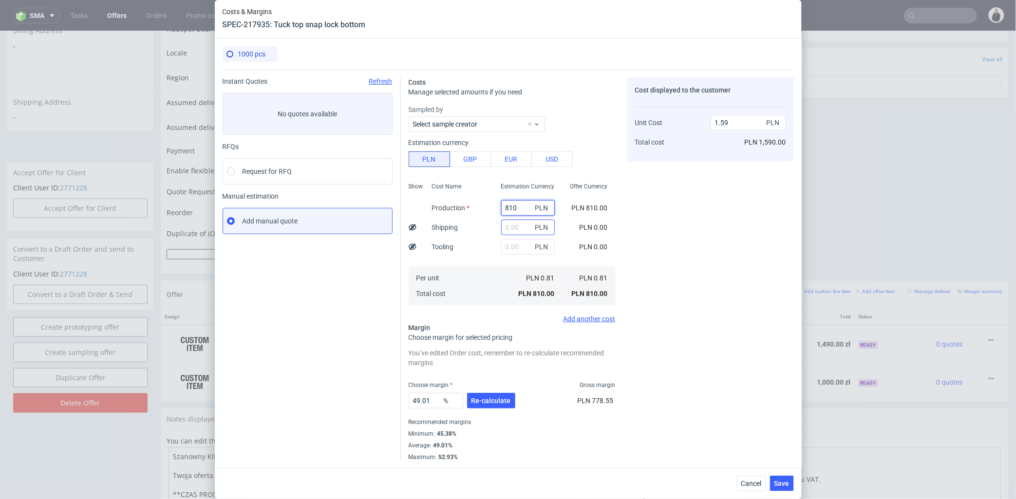
type input "810"
click at [501, 229] on input "text" at bounding box center [528, 228] width 54 height 16
type input "50"
click at [476, 251] on div "Cost Name Production Shipping Tooling Per unit Total cost" at bounding box center [458, 243] width 69 height 129
type input "1.69"
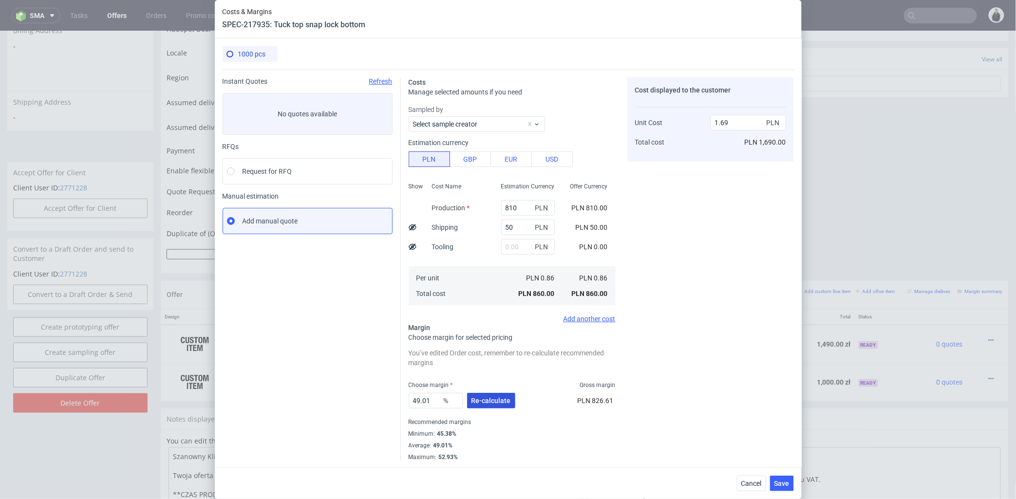
click at [486, 397] on span "Re-calculate" at bounding box center [490, 400] width 39 height 7
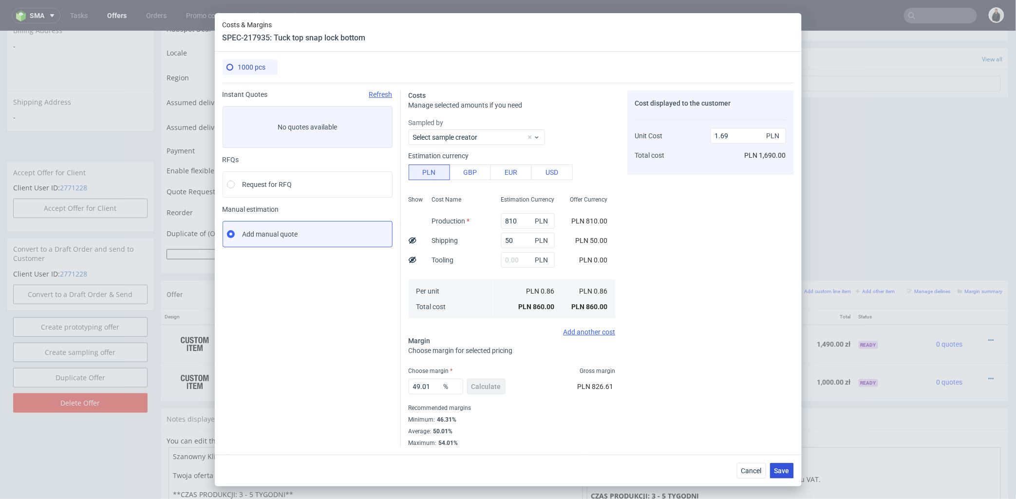
click at [785, 467] on span "Save" at bounding box center [781, 470] width 15 height 7
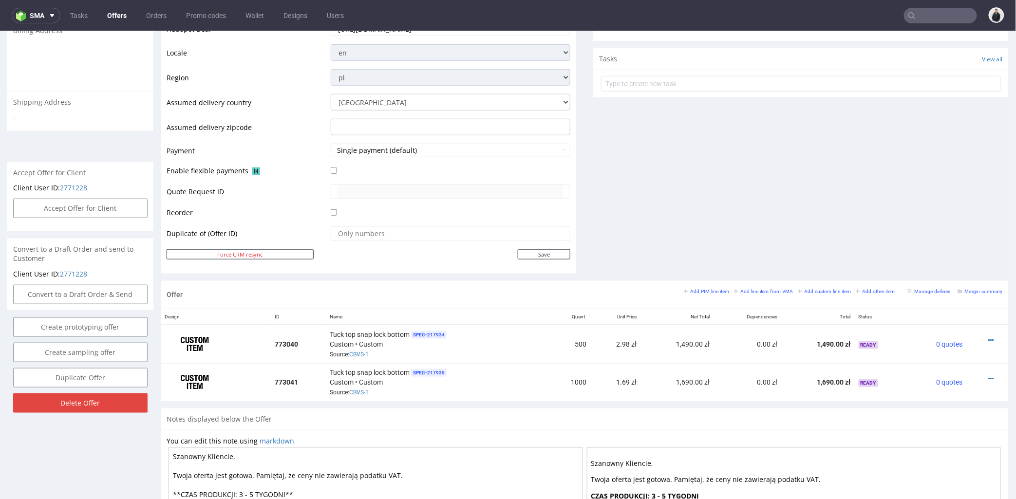
scroll to position [378, 0]
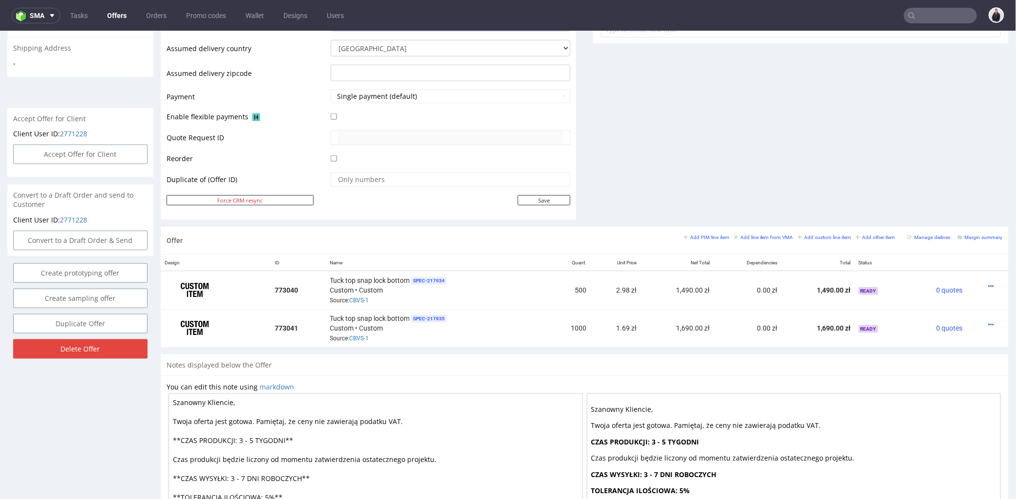
click at [988, 324] on icon at bounding box center [990, 324] width 5 height 7
click at [926, 211] on li "Edit item price" at bounding box center [943, 218] width 94 height 18
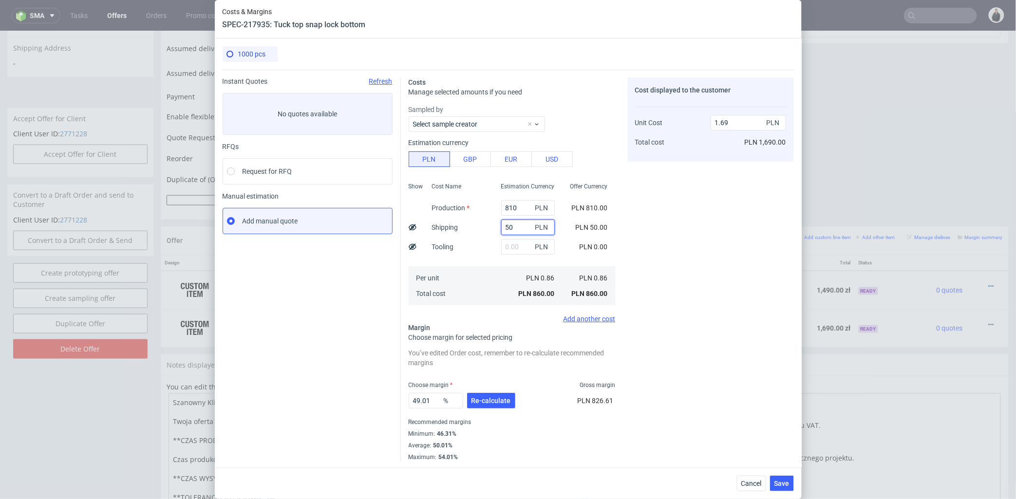
click at [493, 227] on div "50 PLN" at bounding box center [527, 227] width 69 height 19
type input "60"
click at [679, 223] on div "Cost displayed to the customer Unit Cost Total cost 1.69 PLN PLN 1,690.00" at bounding box center [710, 269] width 167 height 384
type input "1.71"
drag, startPoint x: 493, startPoint y: 229, endPoint x: 487, endPoint y: 234, distance: 7.7
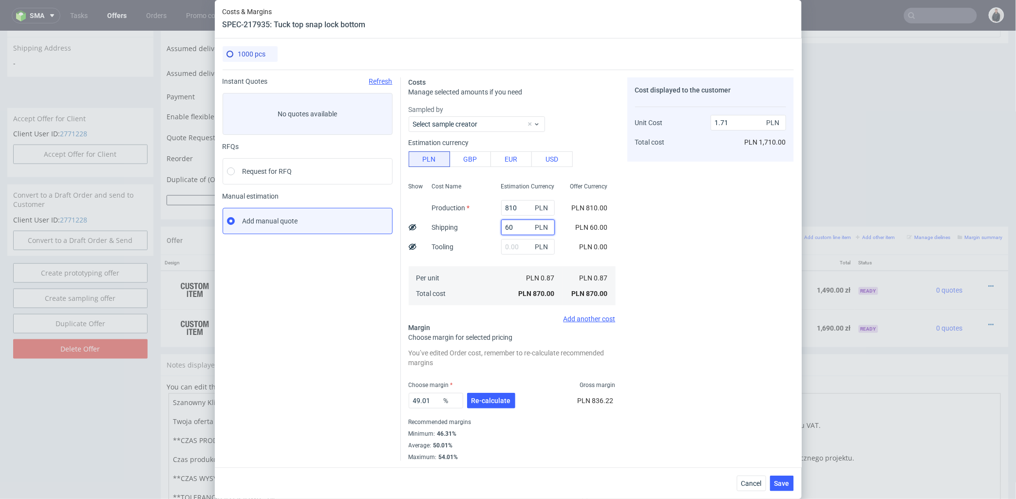
click at [478, 229] on div "Show Cost Name Production Shipping Tooling Per unit Total cost Estimation Curre…" at bounding box center [511, 243] width 207 height 129
type input "90"
type input "1.77"
type input "90"
click at [486, 398] on span "Re-calculate" at bounding box center [490, 400] width 39 height 7
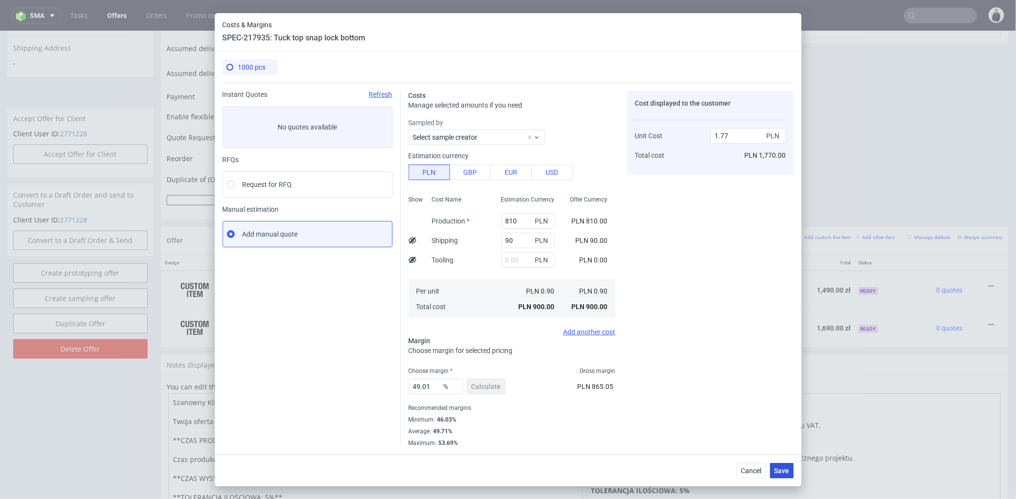
click at [773, 467] on button "Save" at bounding box center [782, 471] width 24 height 16
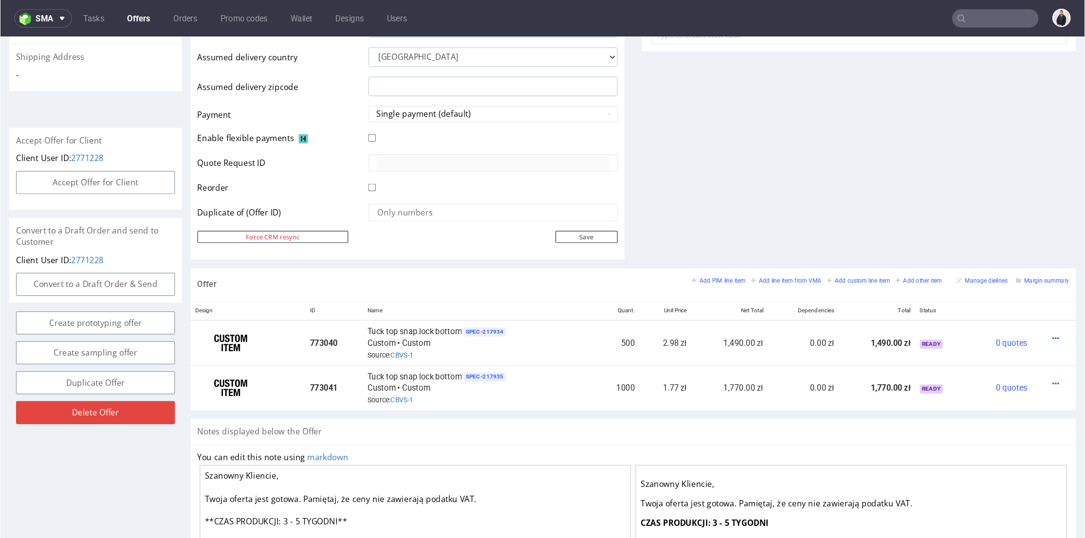
scroll to position [0, 0]
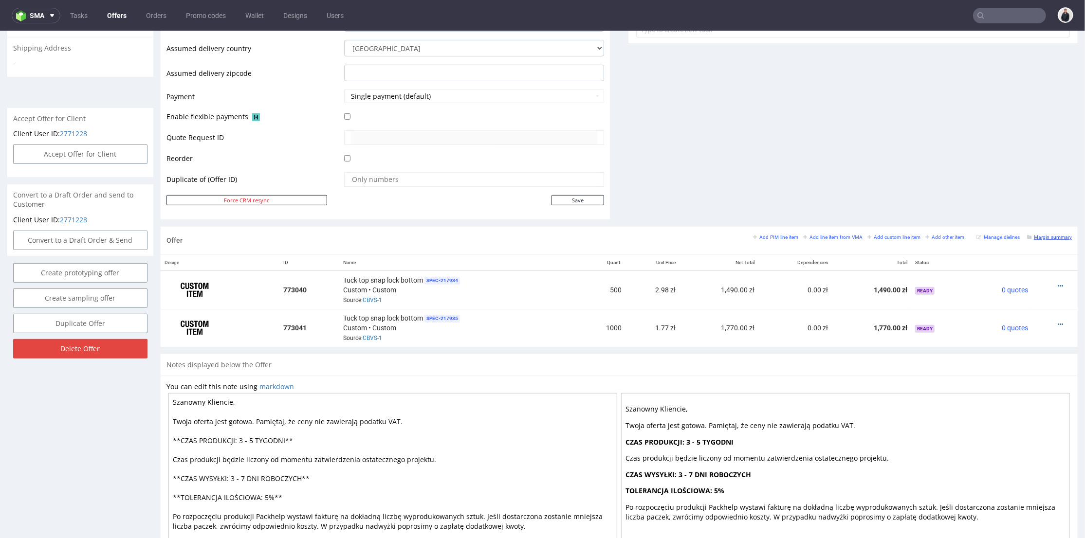
click at [1015, 237] on small "Margin summary" at bounding box center [1049, 236] width 45 height 5
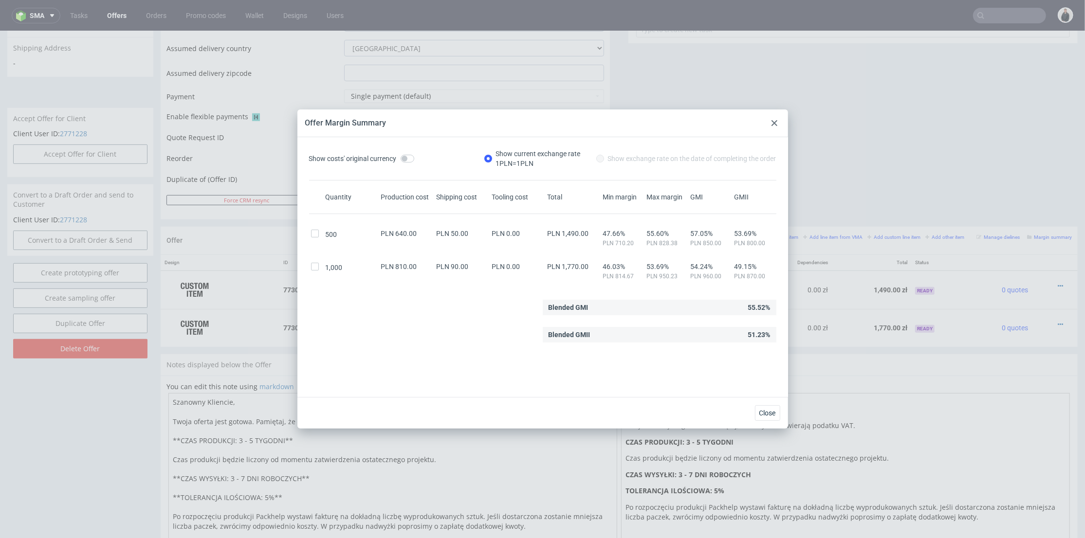
click at [773, 124] on use at bounding box center [775, 123] width 6 height 6
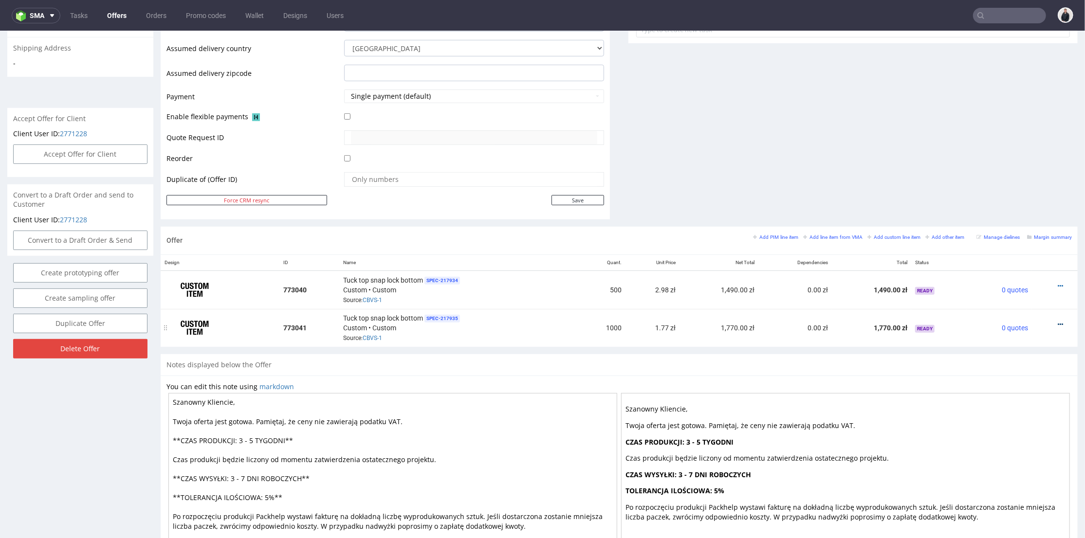
click at [1015, 321] on icon at bounding box center [1060, 324] width 5 height 7
click at [1015, 215] on span "Edit item price" at bounding box center [1017, 215] width 78 height 10
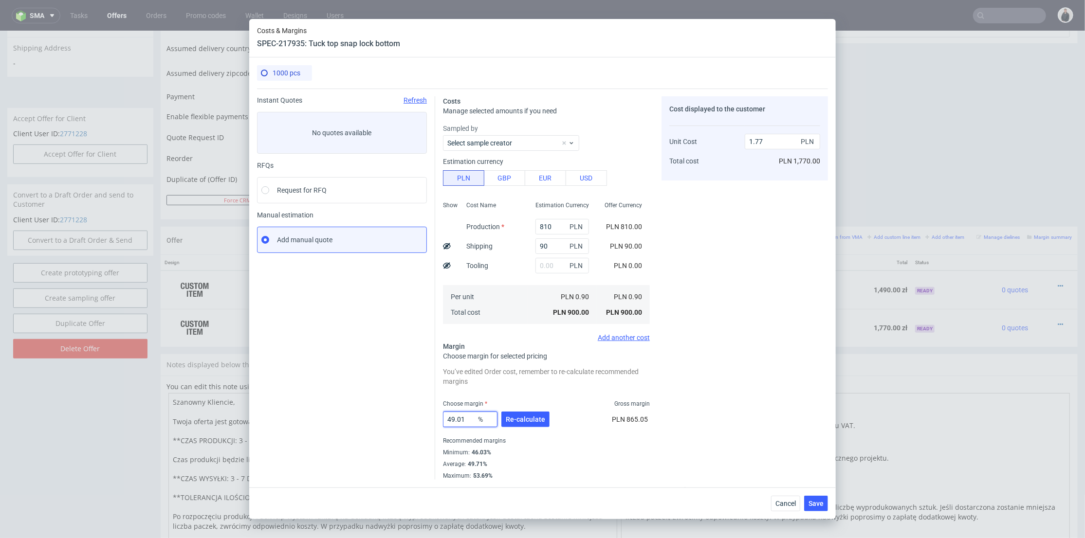
drag, startPoint x: 466, startPoint y: 416, endPoint x: 507, endPoint y: 387, distance: 50.3
click at [421, 417] on div "Instant Quotes Refresh No quotes available RFQs Request for RFQ Manual estimati…" at bounding box center [542, 284] width 571 height 391
type input "45"
type input "1.64"
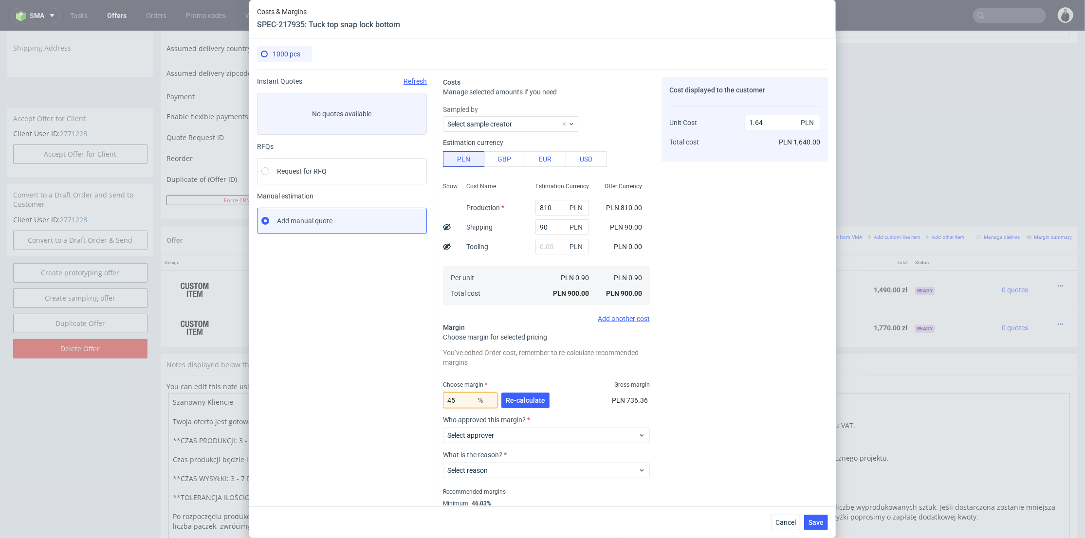
click at [445, 408] on input "45" at bounding box center [470, 401] width 55 height 16
drag, startPoint x: 429, startPoint y: 397, endPoint x: 437, endPoint y: 395, distance: 8.4
click at [430, 395] on div "Instant Quotes Refresh No quotes available RFQs Request for RFQ Manual estimati…" at bounding box center [542, 301] width 571 height 462
type input "55"
click at [711, 356] on div "Cost displayed to the customer Unit Cost Total cost 1.64 PLN PLN 1,640.00" at bounding box center [745, 304] width 167 height 454
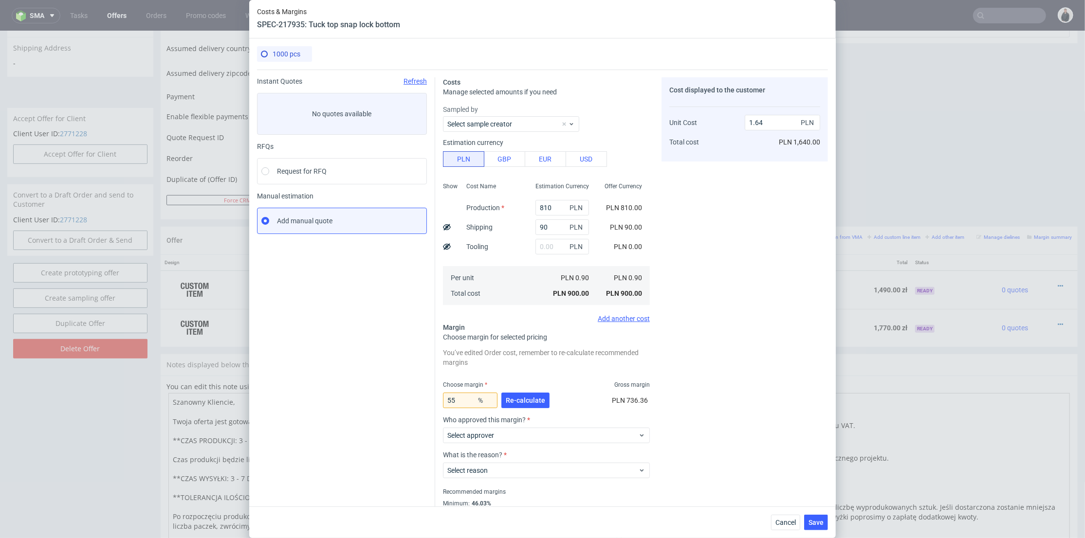
type input "2"
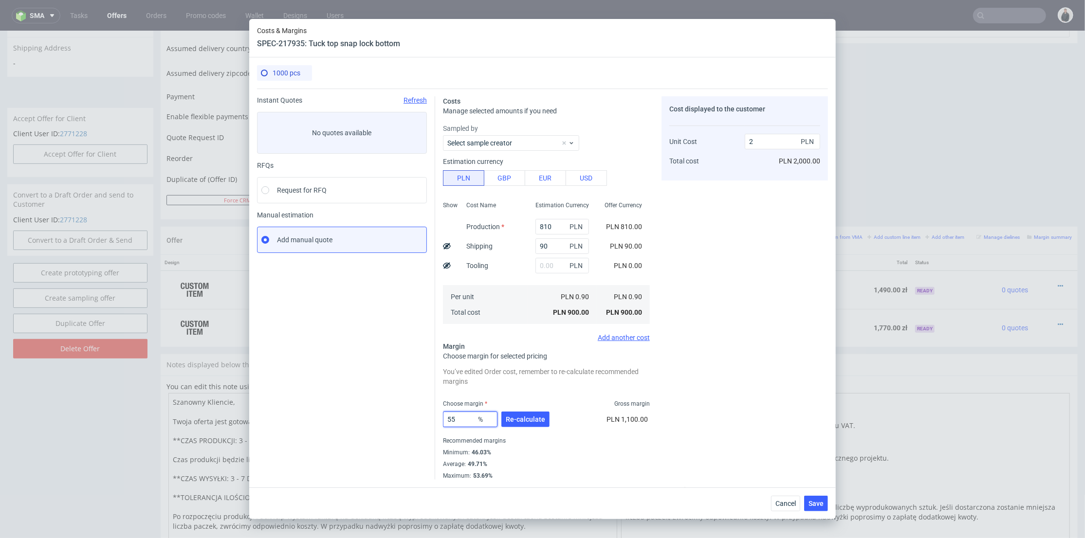
drag, startPoint x: 440, startPoint y: 421, endPoint x: 494, endPoint y: 411, distance: 54.3
click at [434, 421] on div "Instant Quotes Refresh No quotes available RFQs Request for RFQ Manual estimati…" at bounding box center [542, 284] width 571 height 391
type input "54"
click at [742, 378] on div "Cost displayed to the customer Unit Cost Total cost 2 PLN PLN 2,000.00" at bounding box center [745, 288] width 167 height 384
type input "1.96"
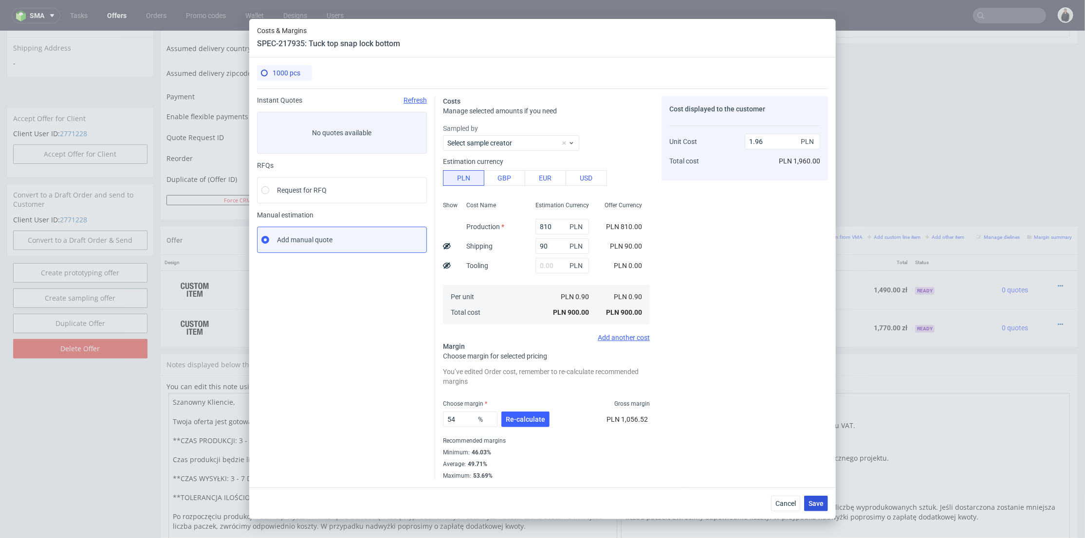
click at [822, 499] on span "Save" at bounding box center [816, 504] width 15 height 7
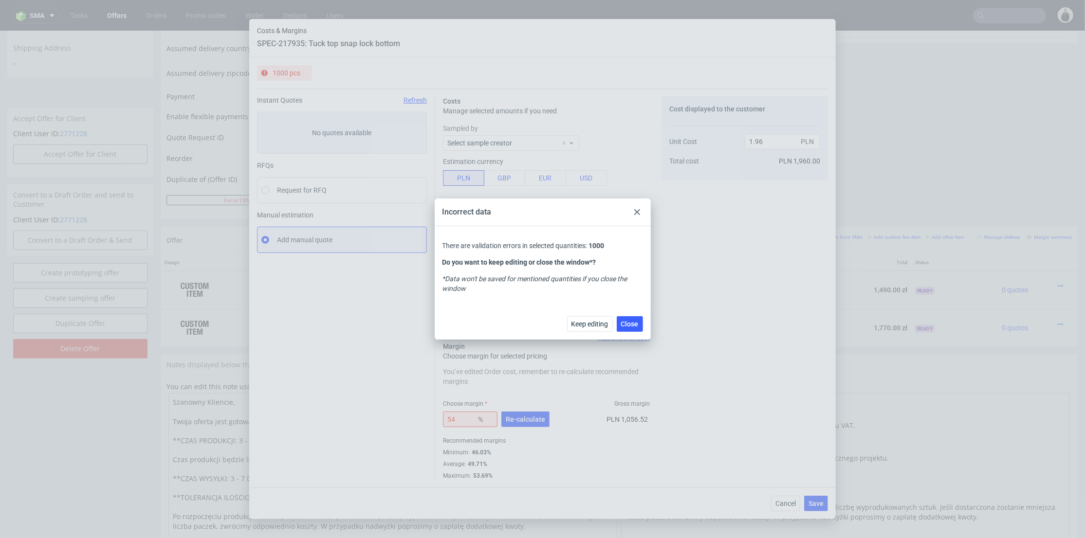
click at [641, 207] on div at bounding box center [637, 212] width 12 height 12
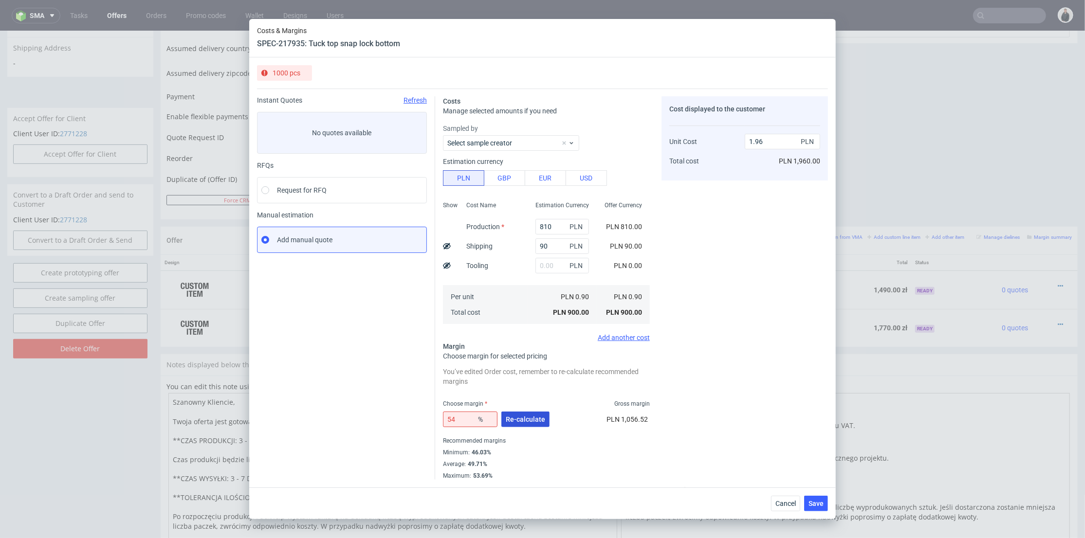
click at [527, 424] on button "Re-calculate" at bounding box center [525, 420] width 48 height 16
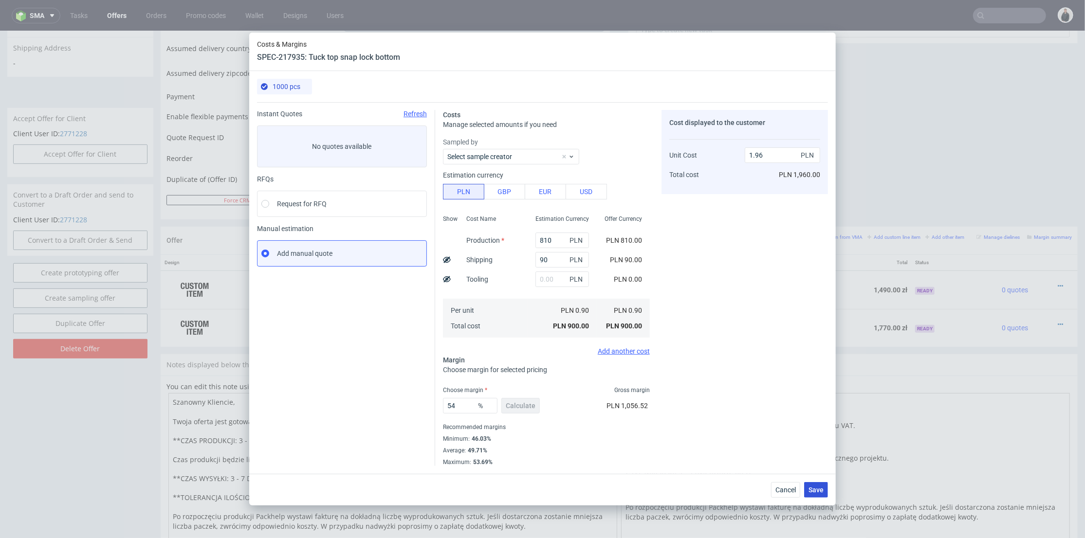
click at [818, 487] on span "Save" at bounding box center [816, 490] width 15 height 7
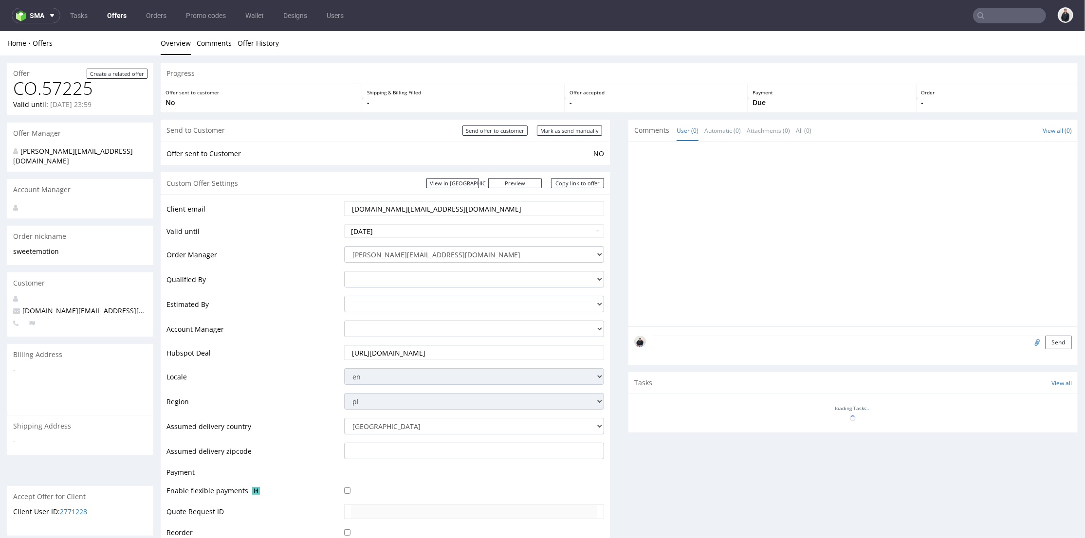
scroll to position [270, 0]
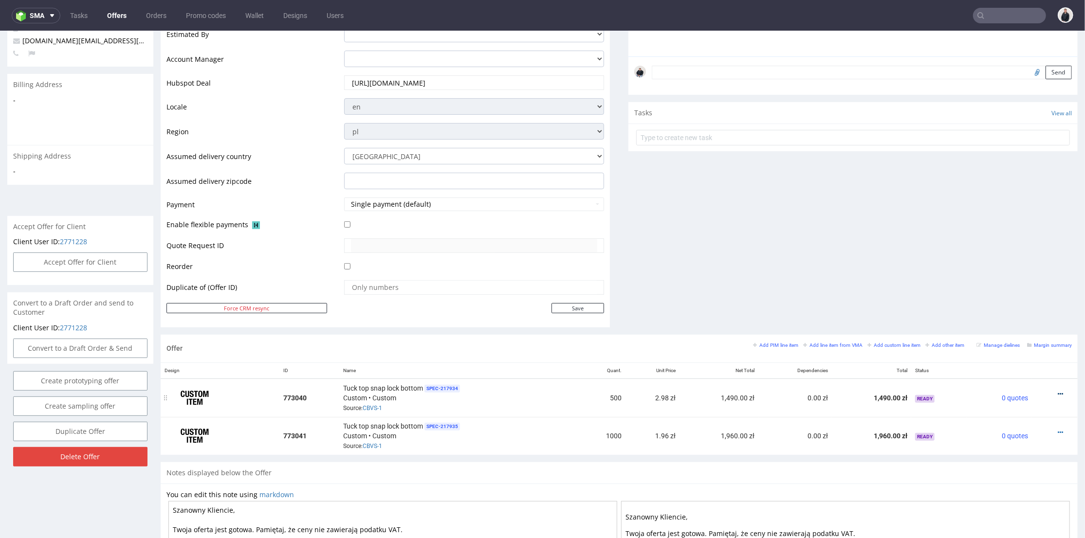
click at [1015, 390] on icon at bounding box center [1060, 393] width 5 height 7
click at [1015, 284] on span "Edit item price" at bounding box center [1017, 286] width 78 height 10
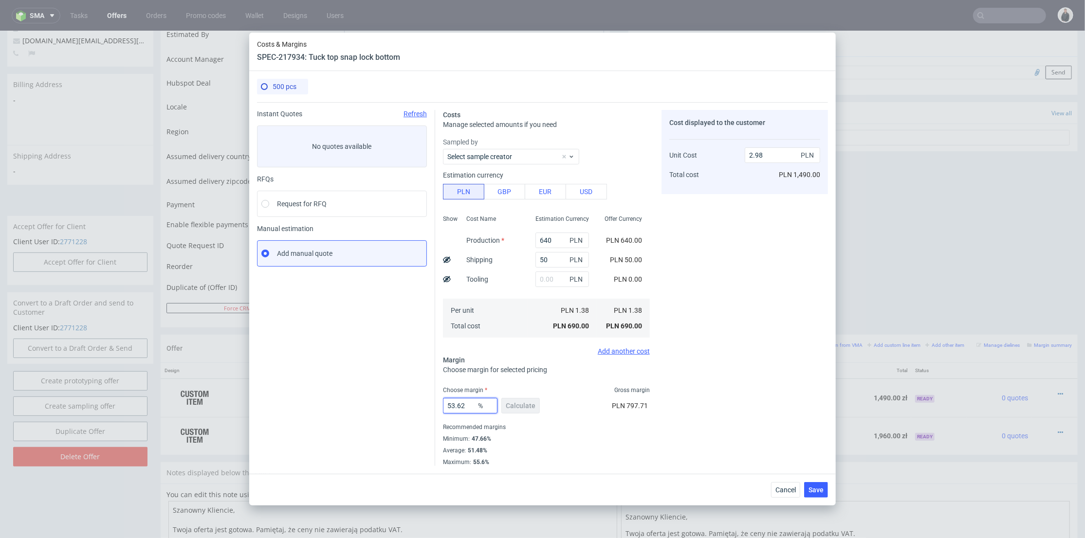
drag, startPoint x: 469, startPoint y: 405, endPoint x: 499, endPoint y: 395, distance: 31.9
click at [411, 400] on div "Instant Quotes Refresh No quotes available RFQs Request for RFQ Manual estimati…" at bounding box center [542, 284] width 571 height 364
click at [724, 388] on div "Cost displayed to the customer Unit Cost Total cost 2.98 PLN PLN 1,490.00" at bounding box center [745, 288] width 167 height 356
drag, startPoint x: 471, startPoint y: 406, endPoint x: 413, endPoint y: 405, distance: 57.9
click at [413, 405] on div "Instant Quotes Refresh No quotes available RFQs Request for RFQ Manual estimati…" at bounding box center [542, 284] width 571 height 364
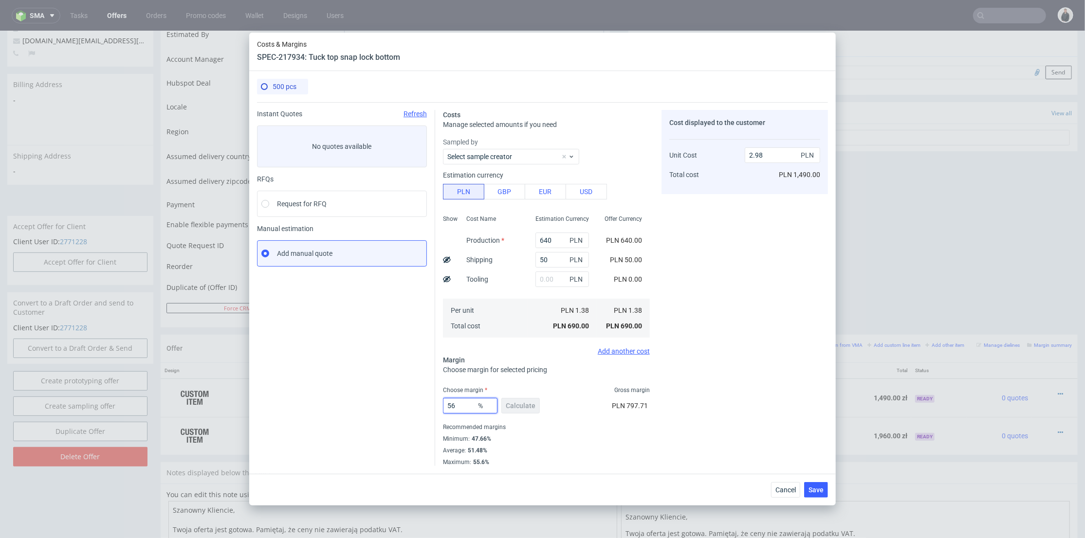
type input "56"
click at [689, 370] on div "Cost displayed to the customer Unit Cost Total cost 2.98 PLN PLN 1,490.00" at bounding box center [745, 288] width 167 height 356
type input "3.14"
drag, startPoint x: 460, startPoint y: 407, endPoint x: 407, endPoint y: 411, distance: 52.7
click at [407, 411] on div "Instant Quotes Refresh No quotes available RFQs Request for RFQ Manual estimati…" at bounding box center [542, 284] width 571 height 364
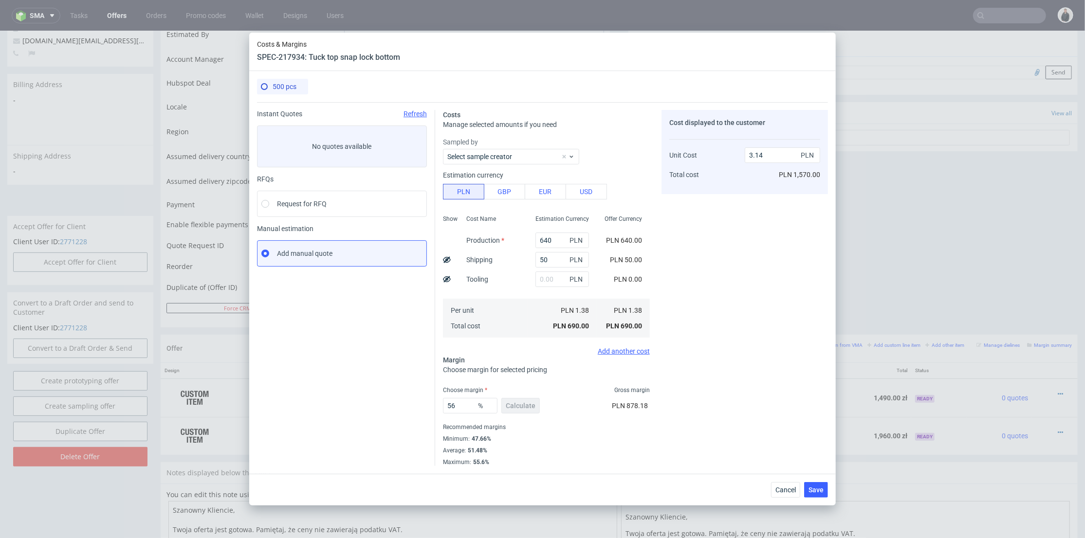
click at [716, 380] on div "Cost displayed to the customer Unit Cost Total cost 3.14 PLN PLN 1,570.00" at bounding box center [745, 288] width 167 height 356
click at [797, 487] on button "Cancel" at bounding box center [785, 490] width 29 height 16
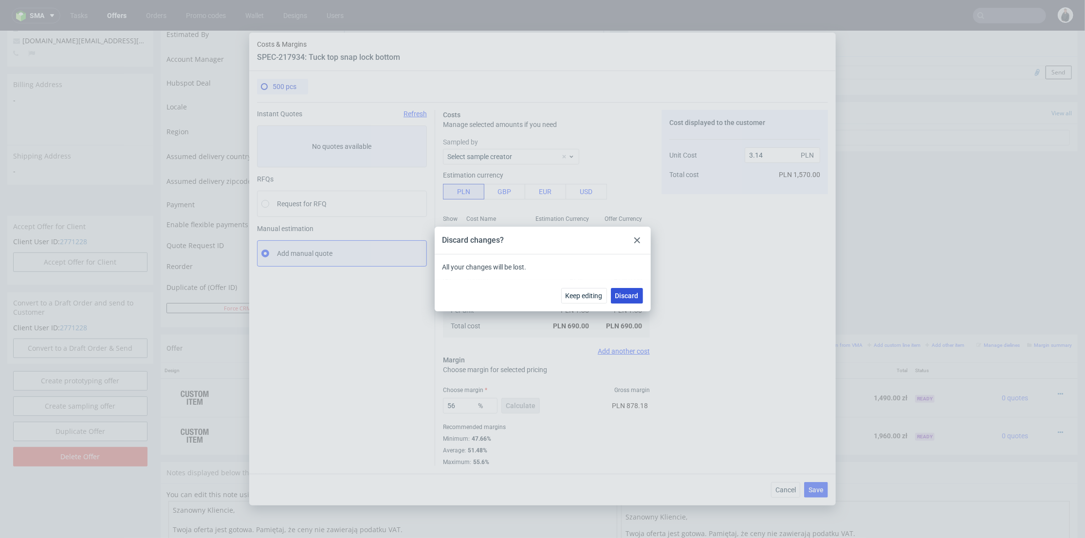
click at [629, 300] on button "Discard" at bounding box center [627, 296] width 32 height 16
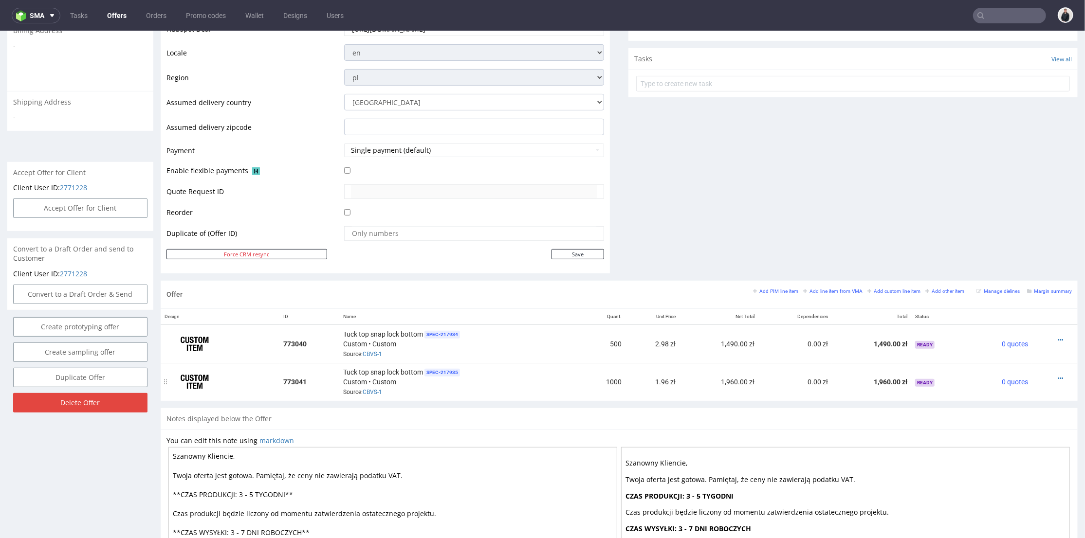
scroll to position [378, 0]
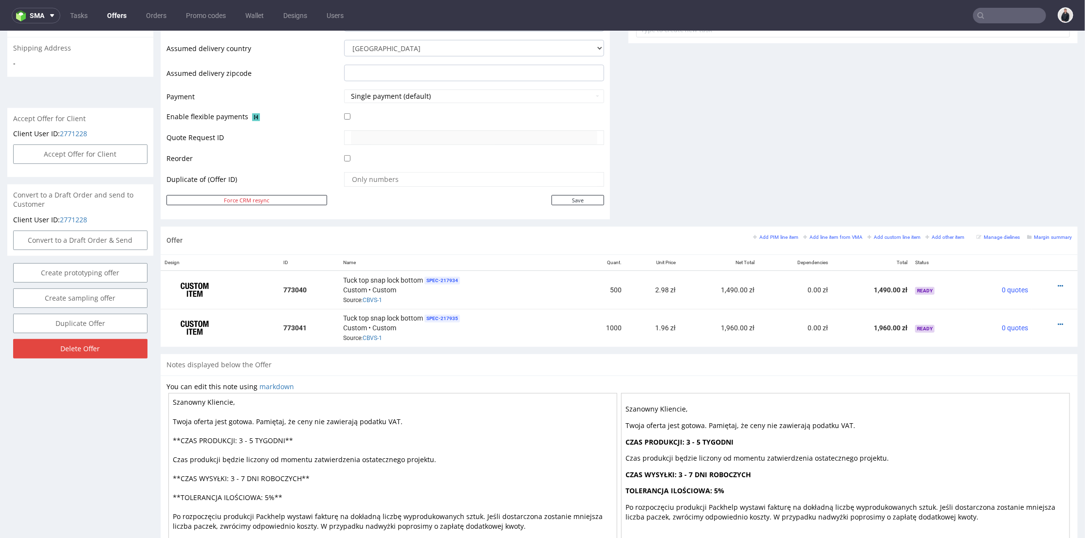
drag, startPoint x: 251, startPoint y: 434, endPoint x: 241, endPoint y: 434, distance: 10.7
click at [239, 434] on textarea "Szanowny Kliencie, Twoja oferta jest gotowa. Pamiętaj, że ceny nie zawierają po…" at bounding box center [392, 478] width 449 height 170
click at [274, 435] on textarea "Szanowny Kliencie, Twoja oferta jest gotowa. Pamiętaj, że ceny nie zawierają po…" at bounding box center [392, 478] width 449 height 170
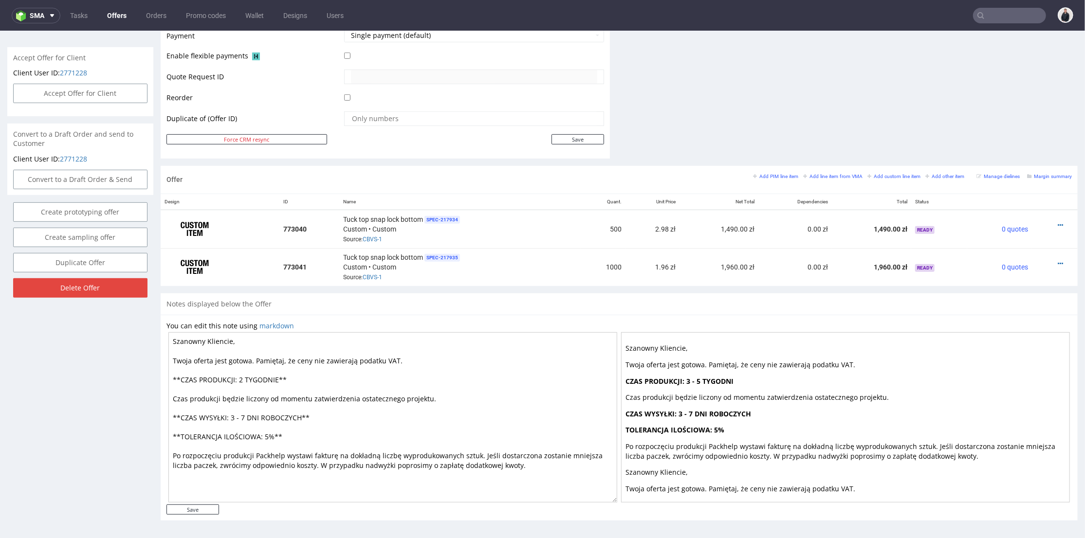
scroll to position [3, 0]
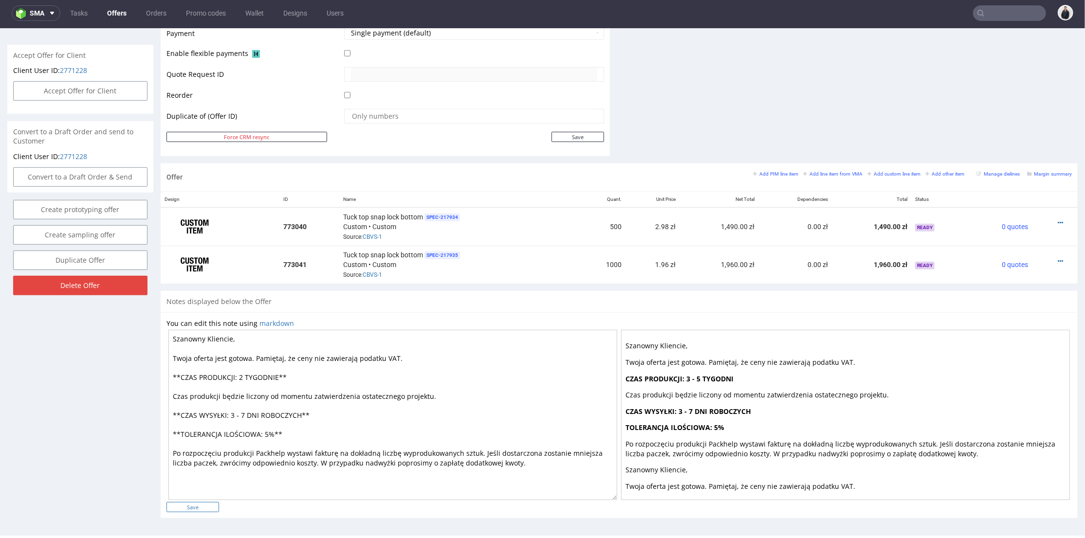
type textarea "Szanowny Kliencie, Twoja oferta jest gotowa. Pamiętaj, że ceny nie zawierają po…"
click at [199, 499] on input "Save" at bounding box center [193, 507] width 53 height 10
type input "In progress..."
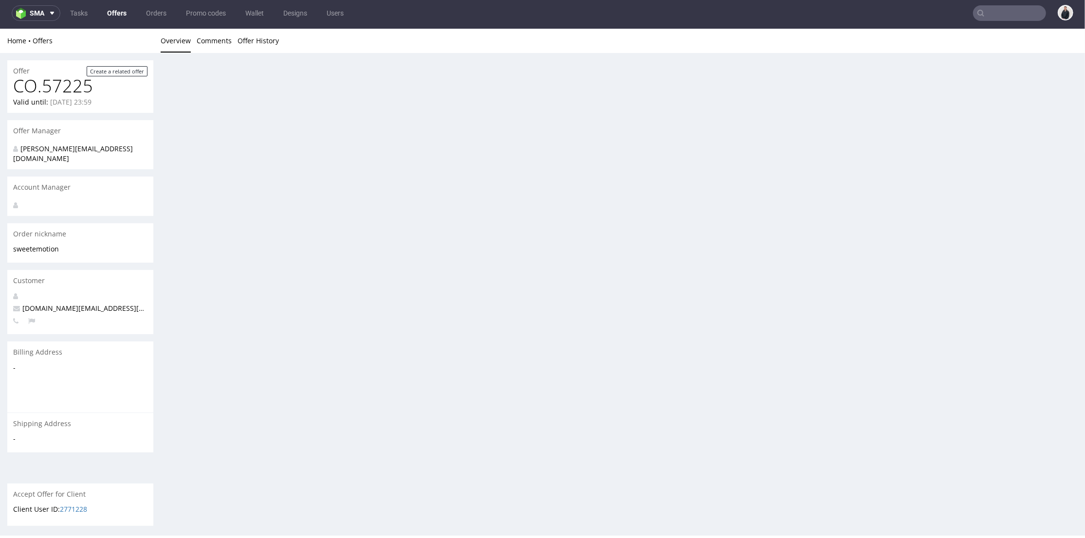
scroll to position [0, 0]
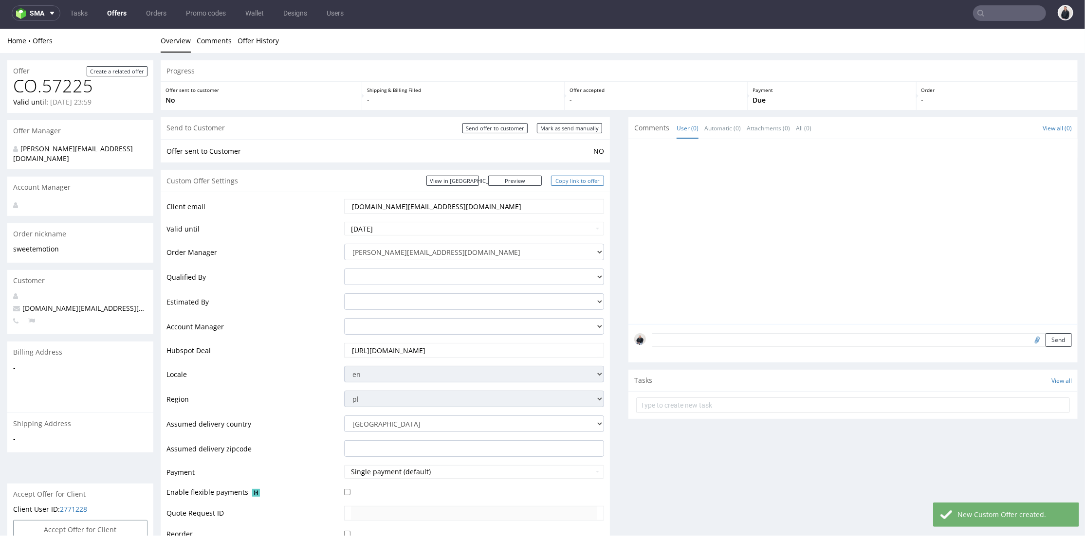
click at [573, 178] on link "Copy link to offer" at bounding box center [578, 180] width 54 height 10
click at [514, 126] on input "Send offer to customer" at bounding box center [495, 128] width 65 height 10
type input "In progress..."
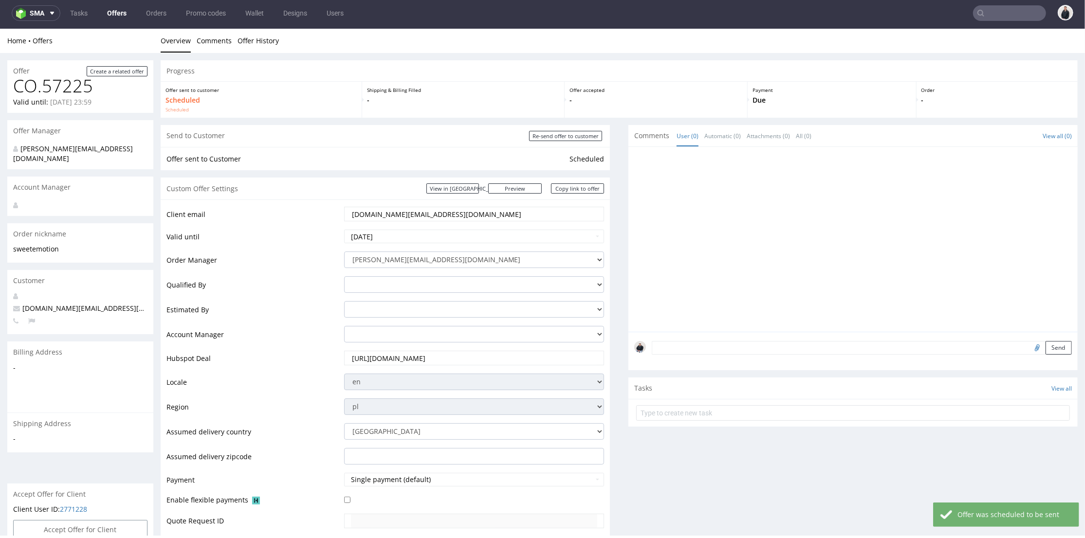
click at [123, 14] on link "Offers" at bounding box center [116, 13] width 31 height 16
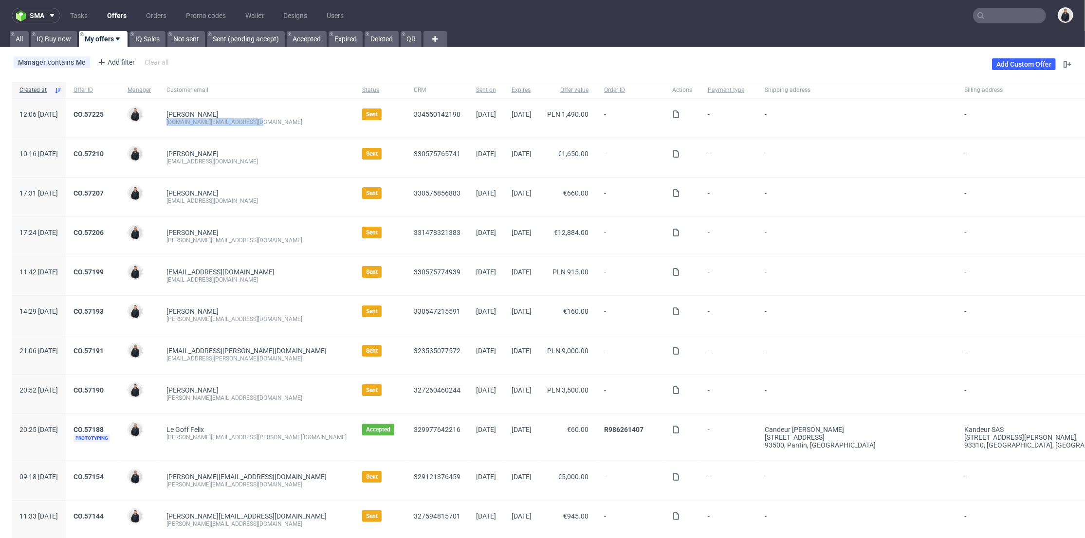
drag, startPoint x: 290, startPoint y: 123, endPoint x: 194, endPoint y: 121, distance: 95.9
click at [194, 122] on div "Magdalena Barczewska sweetemotion.contact@gmail.com" at bounding box center [257, 118] width 196 height 39
copy div "sweetemotion.contact@gmail.com"
drag, startPoint x: 968, startPoint y: 13, endPoint x: 977, endPoint y: 12, distance: 8.8
click at [973, 13] on input "text" at bounding box center [1009, 16] width 73 height 16
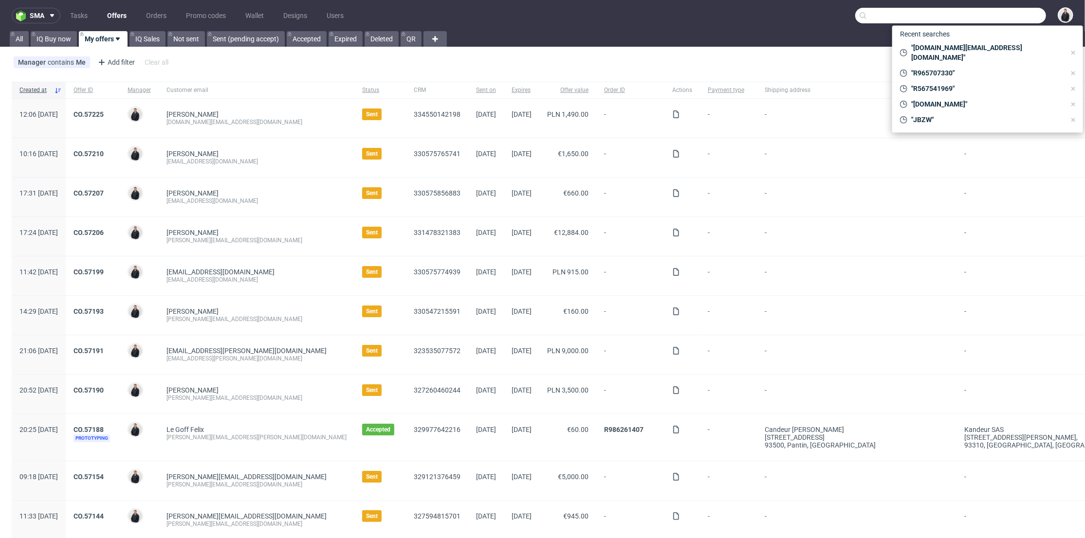
paste input "sweetemotion.contact@gmail.com"
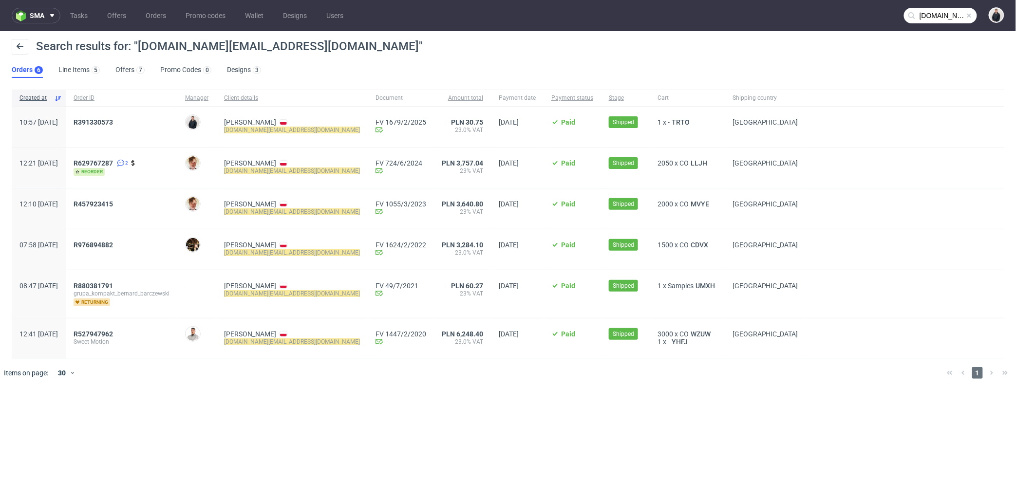
click at [936, 19] on input "sweetemotion.contact@gmail.com" at bounding box center [940, 16] width 73 height 16
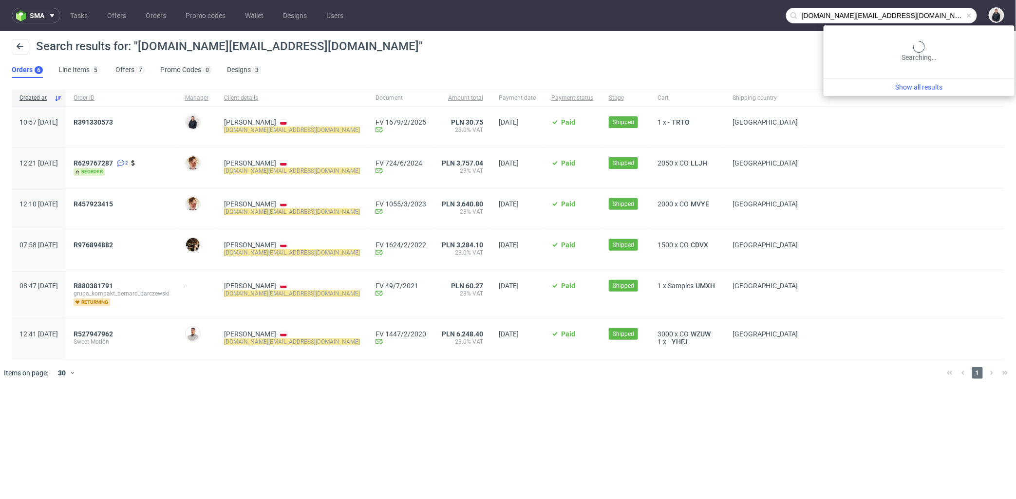
paste input "futurlog"
type input "futurlog.com"
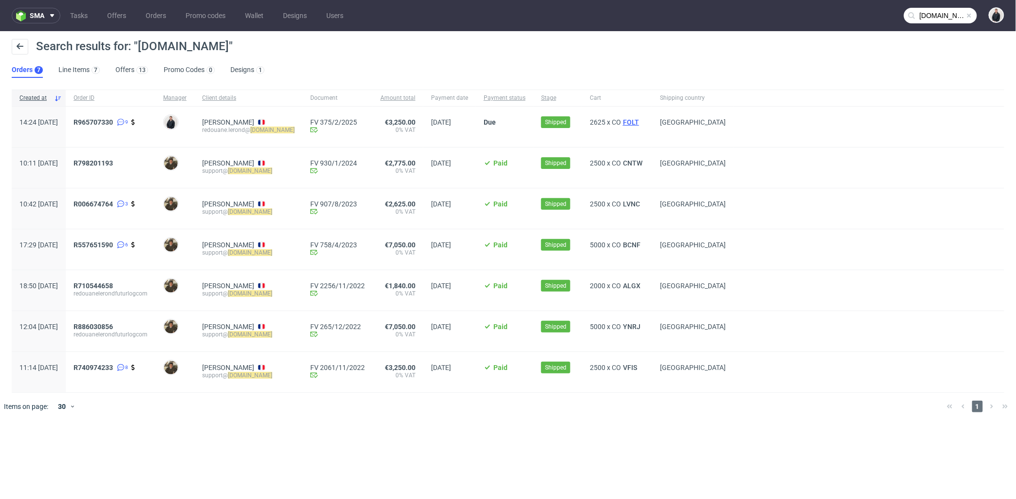
click at [640, 122] on span "FOLT" at bounding box center [631, 122] width 20 height 8
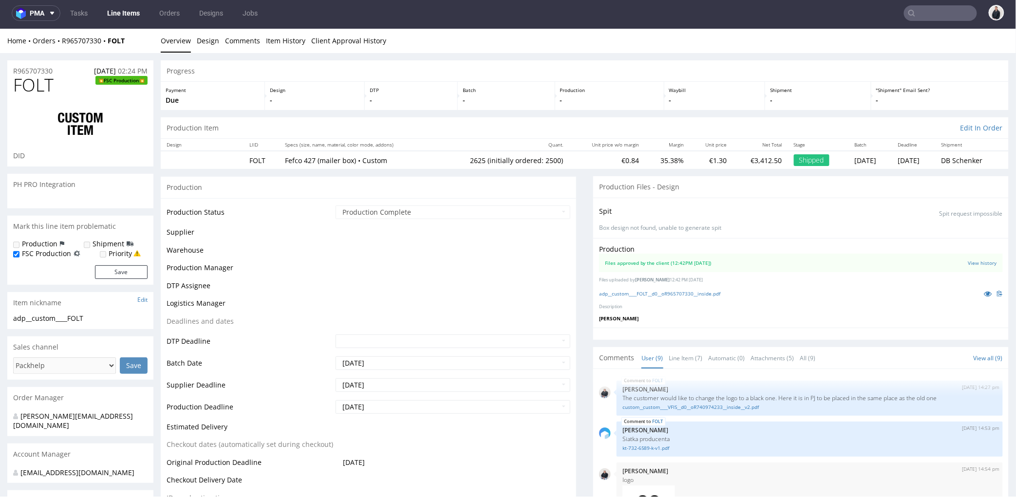
scroll to position [455, 0]
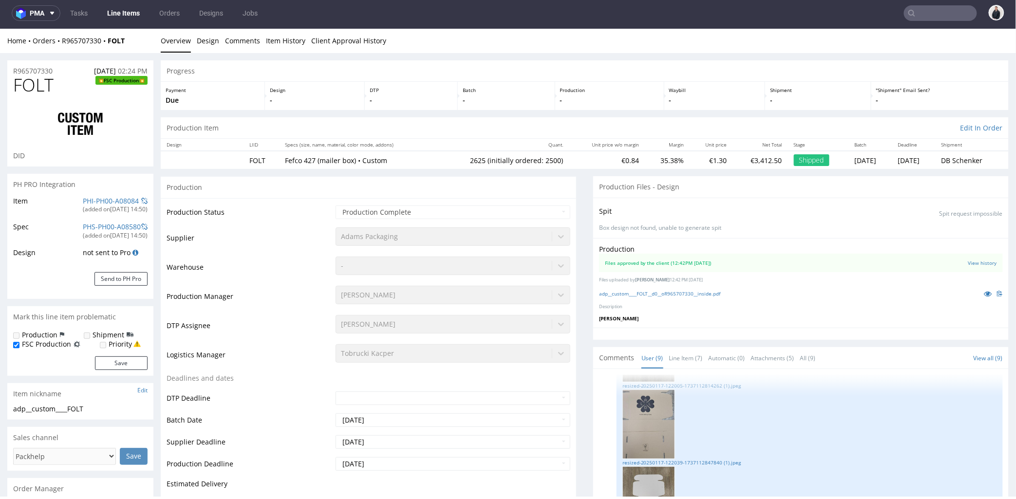
select select "in_progress"
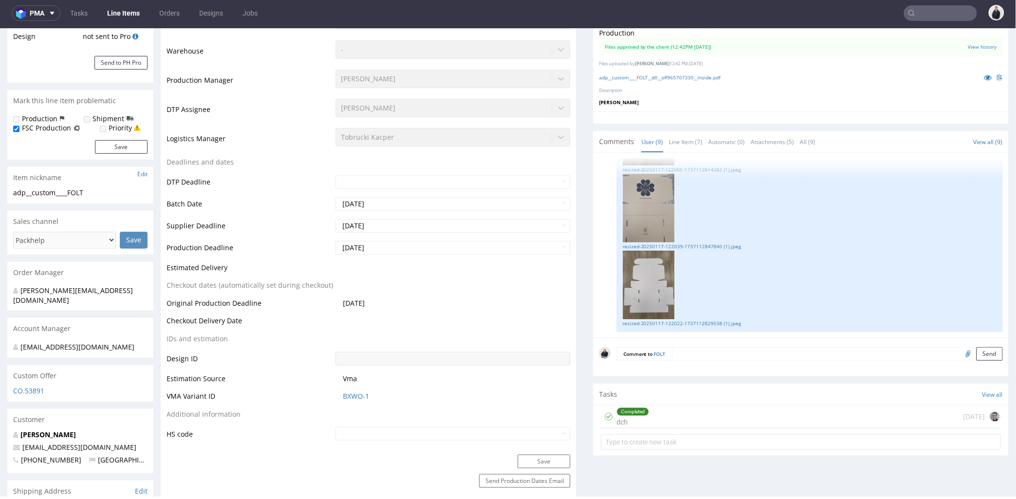
scroll to position [270, 0]
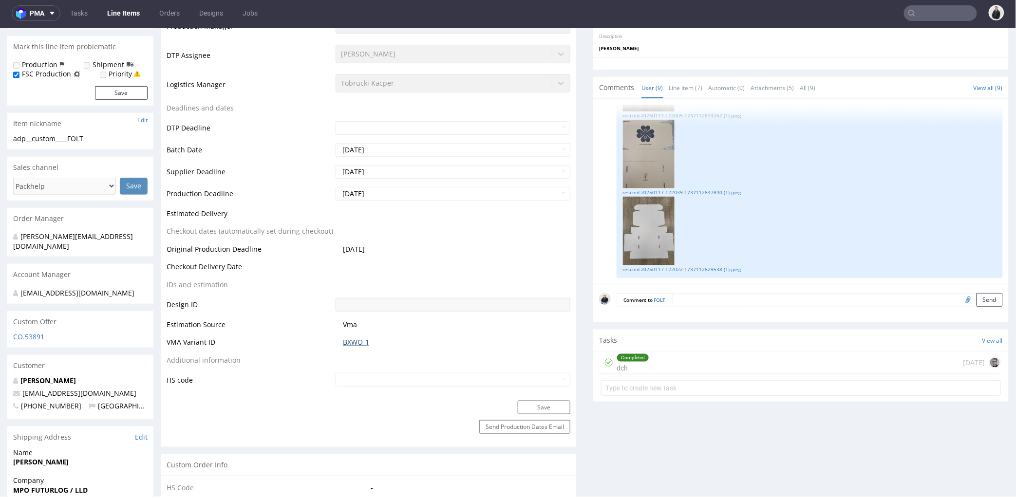
click at [358, 343] on link "BXWO-1" at bounding box center [356, 342] width 26 height 10
